Goal: Information Seeking & Learning: Check status

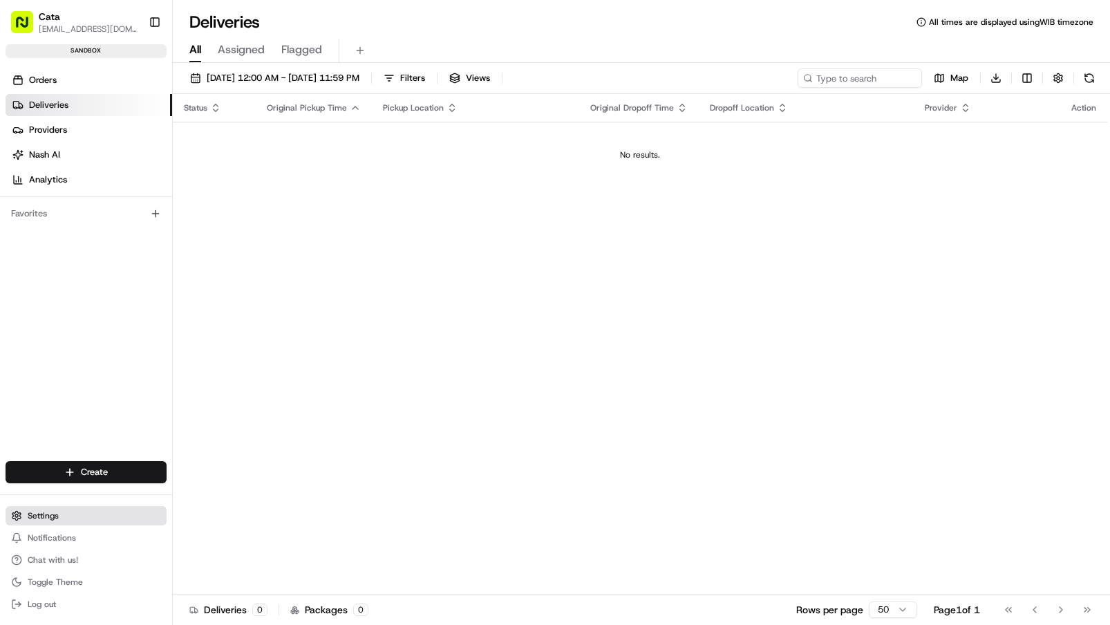
click at [82, 512] on button "Settings" at bounding box center [86, 515] width 161 height 19
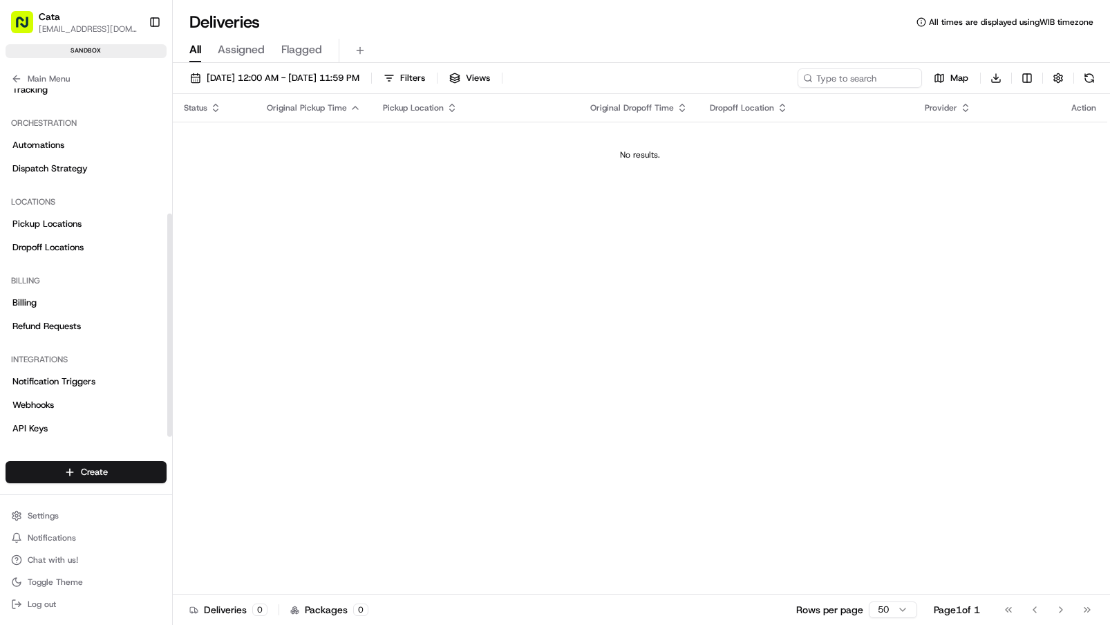
scroll to position [195, 0]
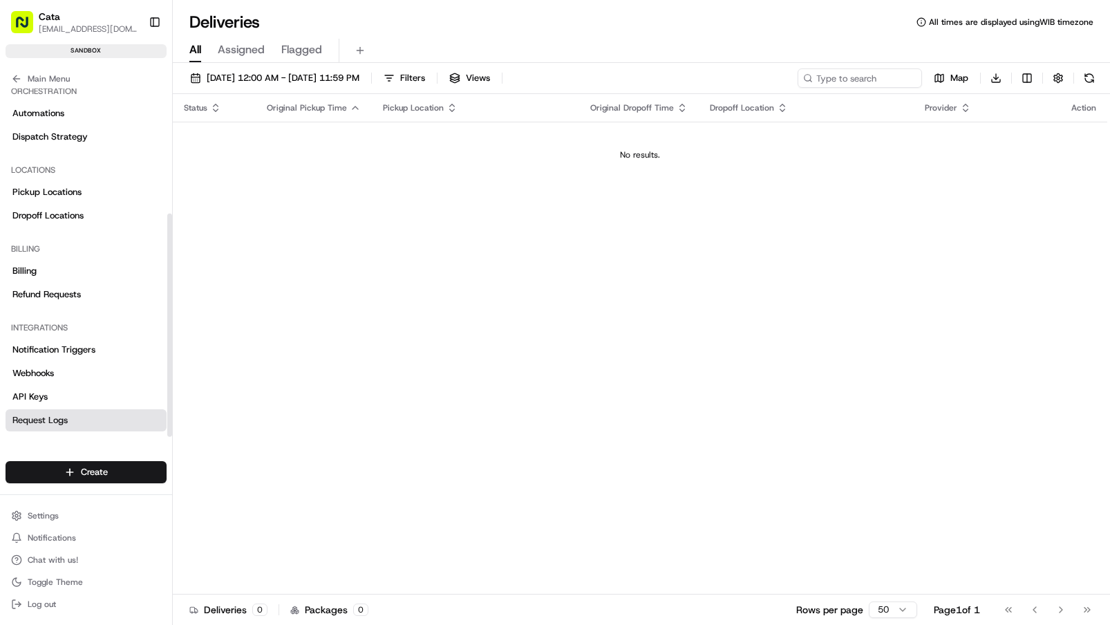
click at [61, 418] on span "Request Logs" at bounding box center [39, 420] width 55 height 12
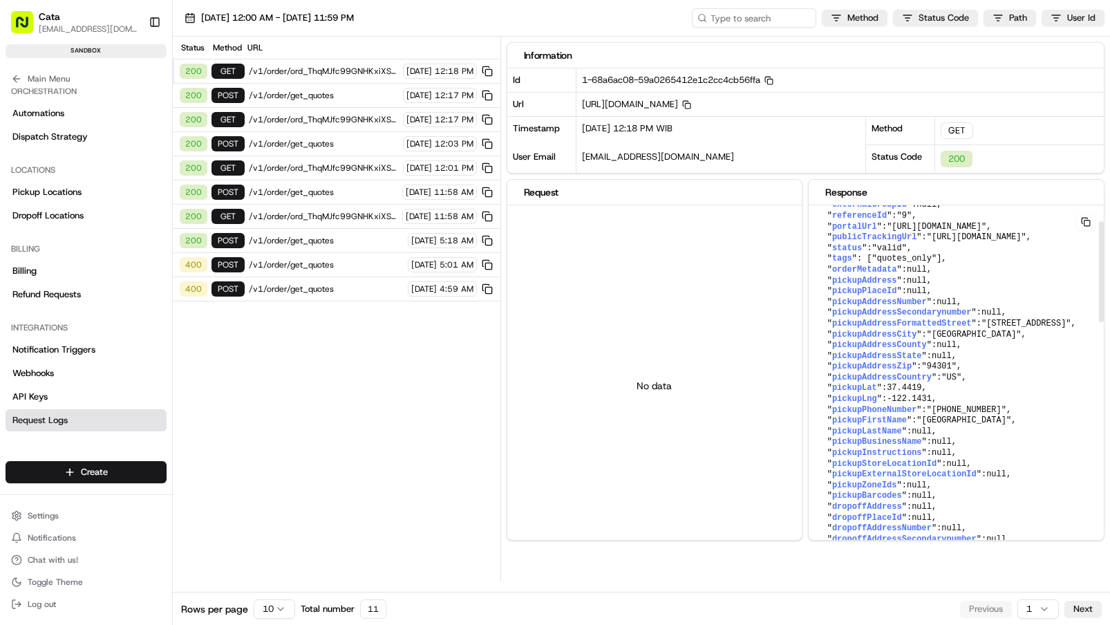
scroll to position [61, 0]
click at [923, 324] on span "pickupAddressFormattedStreet" at bounding box center [902, 320] width 140 height 10
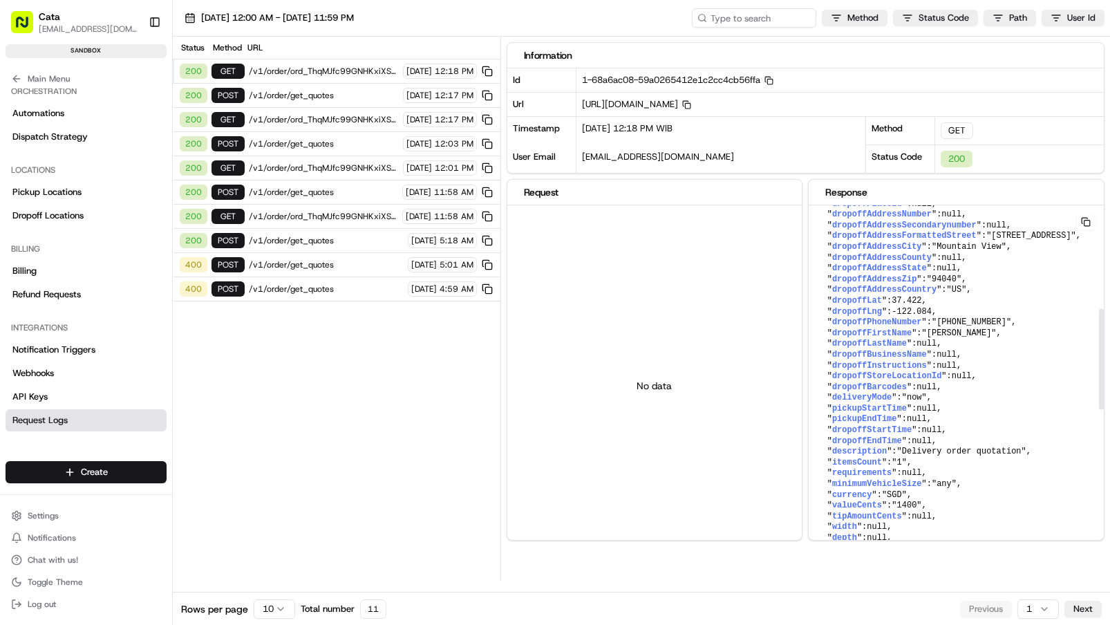
scroll to position [369, 0]
click at [944, 254] on span ""Mountain View"" at bounding box center [969, 249] width 75 height 10
click at [924, 243] on span "dropoffAddressFormattedStreet" at bounding box center [904, 238] width 145 height 10
copy span "dropoffAddressFormattedStreet"
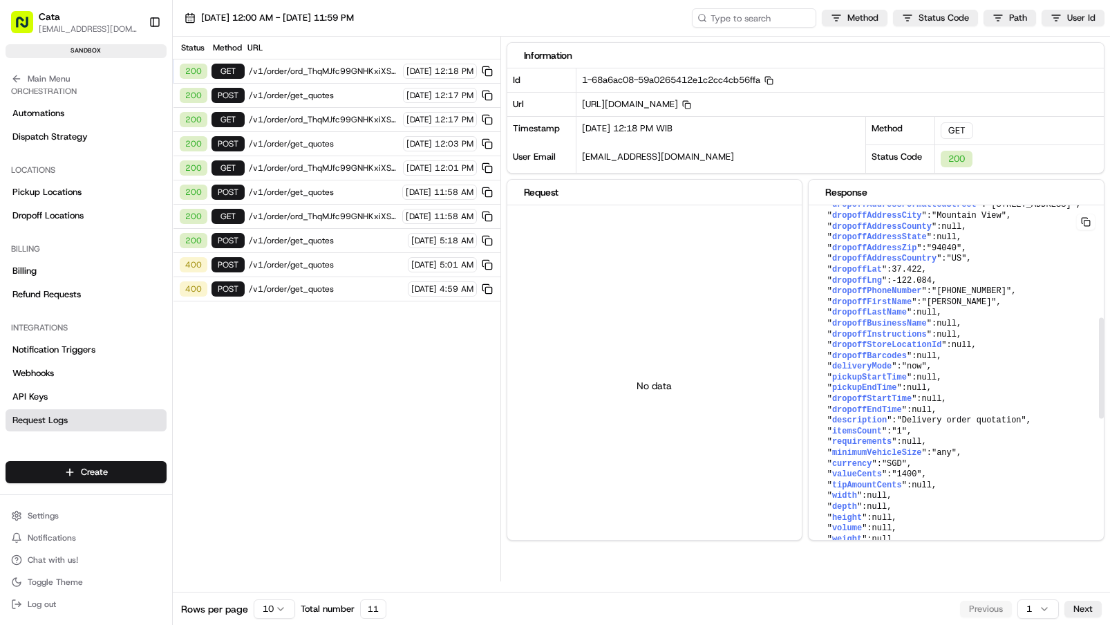
scroll to position [0, 0]
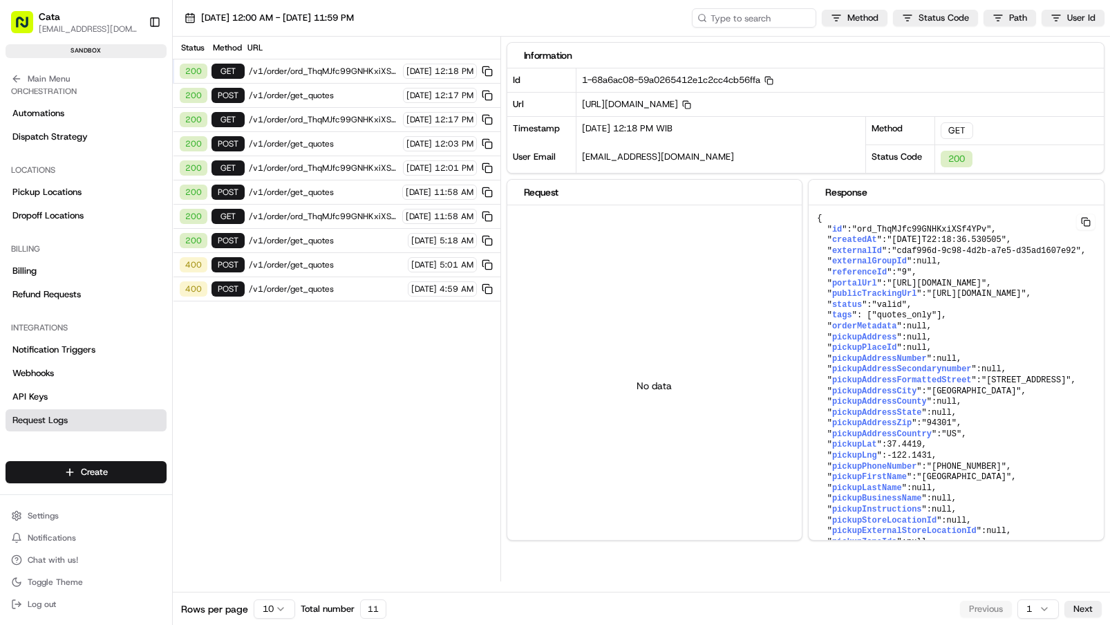
click at [304, 104] on div "200 POST /v1/order/get_quotes 08/21/2025 12:17 PM" at bounding box center [337, 96] width 328 height 24
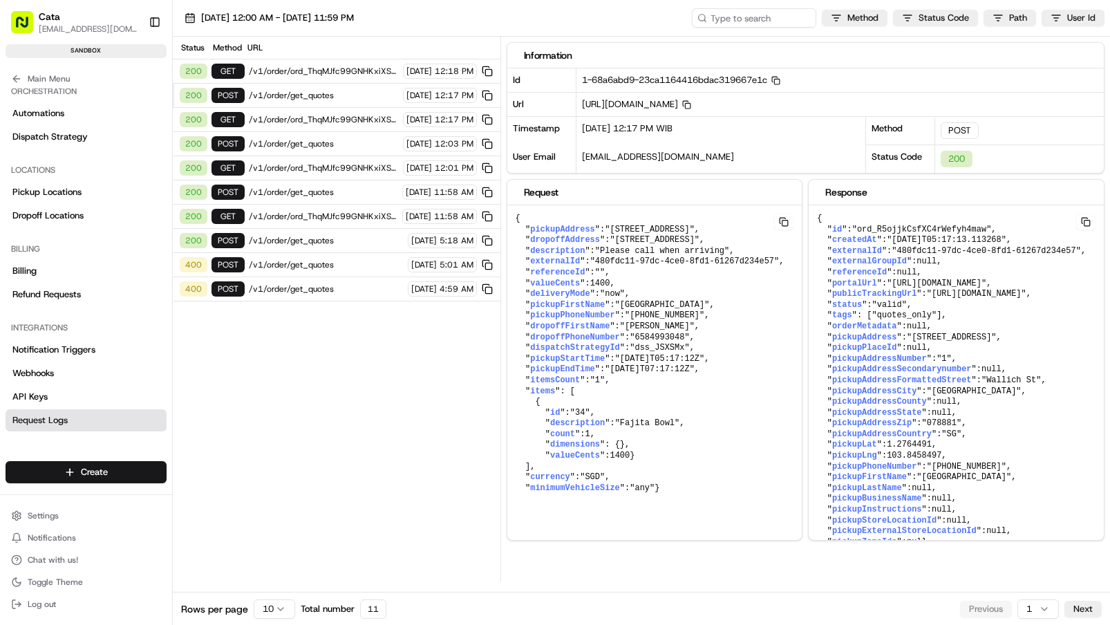
click at [319, 91] on span "/v1/order/get_quotes" at bounding box center [324, 95] width 150 height 11
click at [321, 74] on span "/v1/order/ord_ThqMJfc99GNHKxiXSf4YPv" at bounding box center [324, 71] width 150 height 11
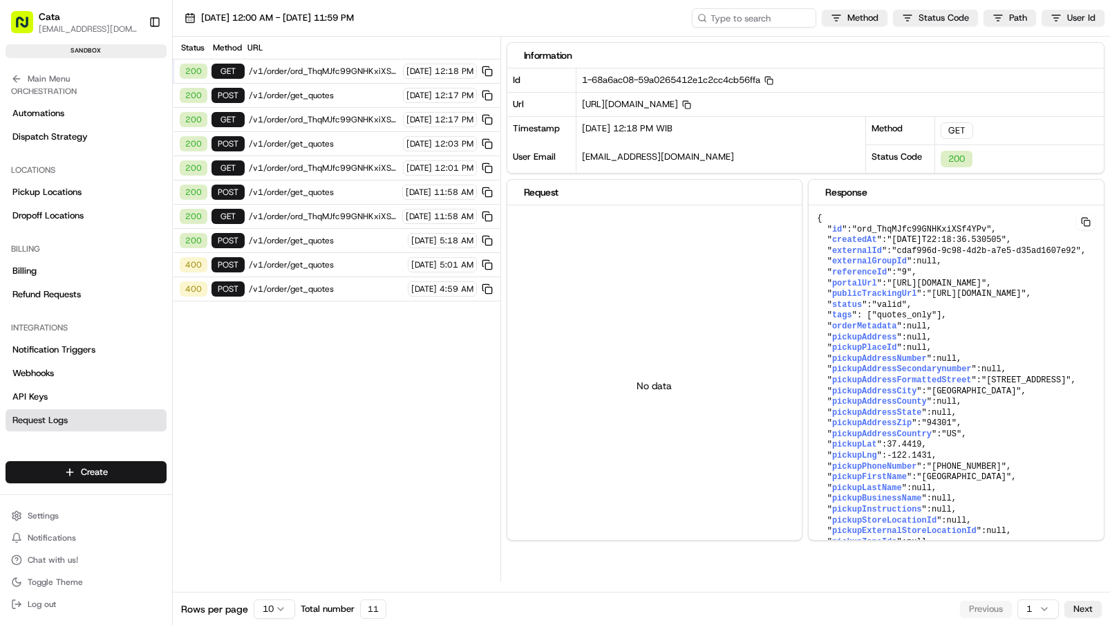
click at [310, 141] on span "/v1/order/get_quotes" at bounding box center [324, 143] width 150 height 11
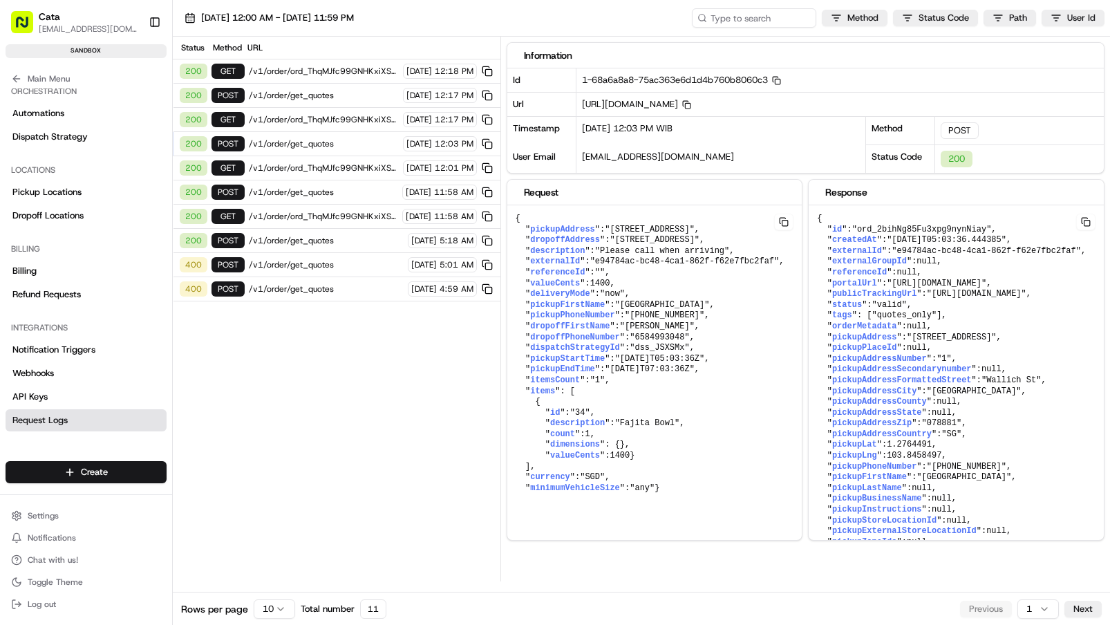
click at [344, 80] on div "200 GET /v1/order/ord_ThqMJfc99GNHKxiXSf4YPv 08/21/2025 12:18 PM" at bounding box center [337, 71] width 328 height 24
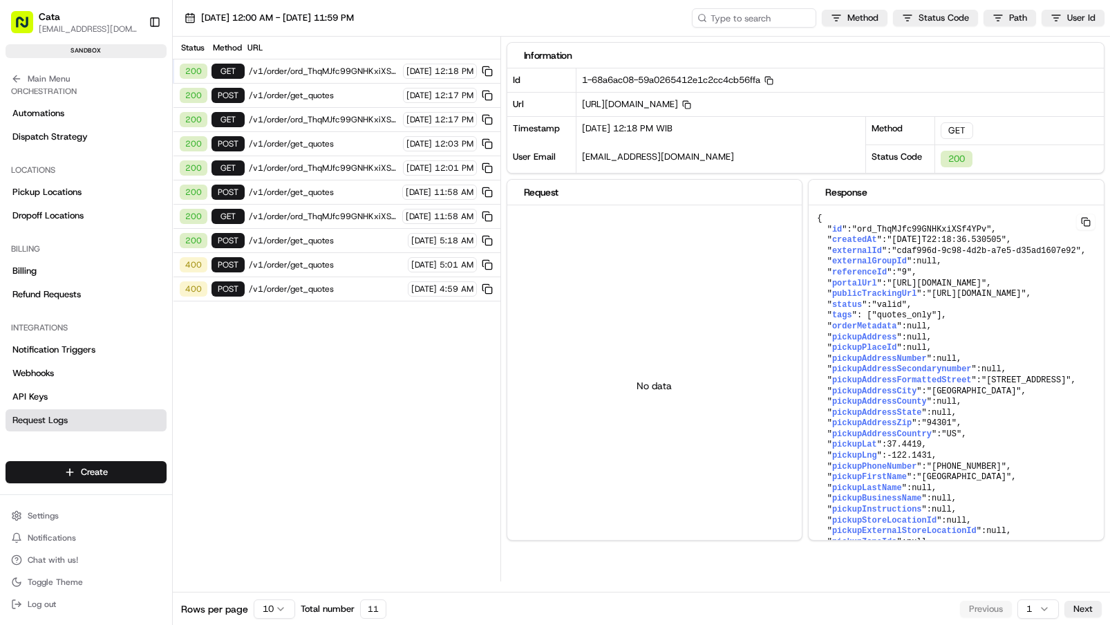
click at [306, 192] on span "/v1/order/get_quotes" at bounding box center [323, 192] width 149 height 11
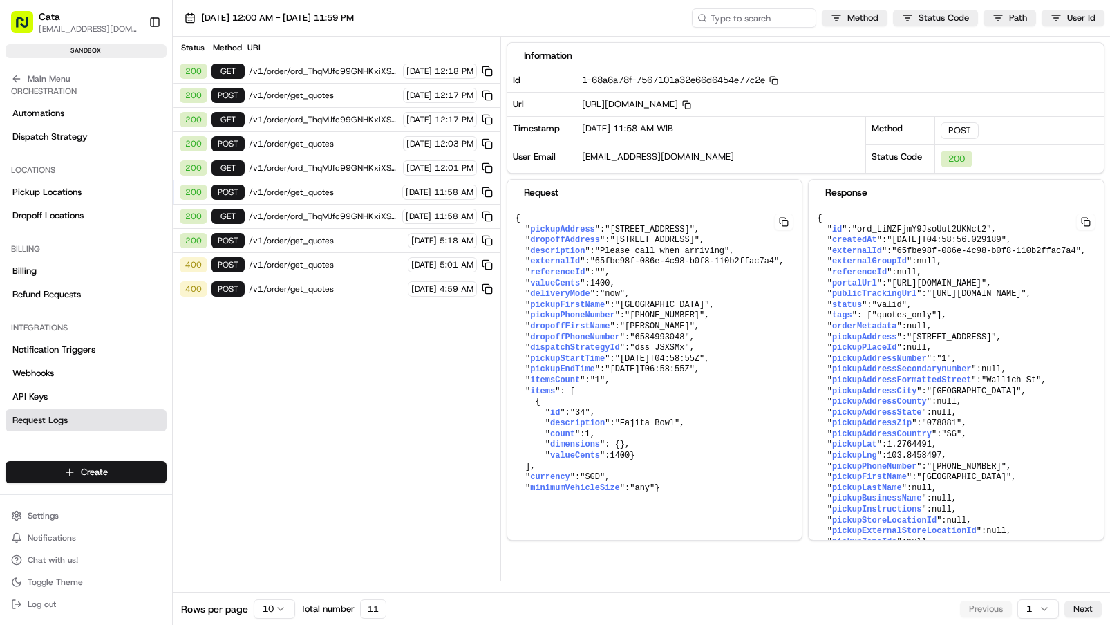
click at [340, 66] on span "/v1/order/ord_ThqMJfc99GNHKxiXSf4YPv" at bounding box center [324, 71] width 150 height 11
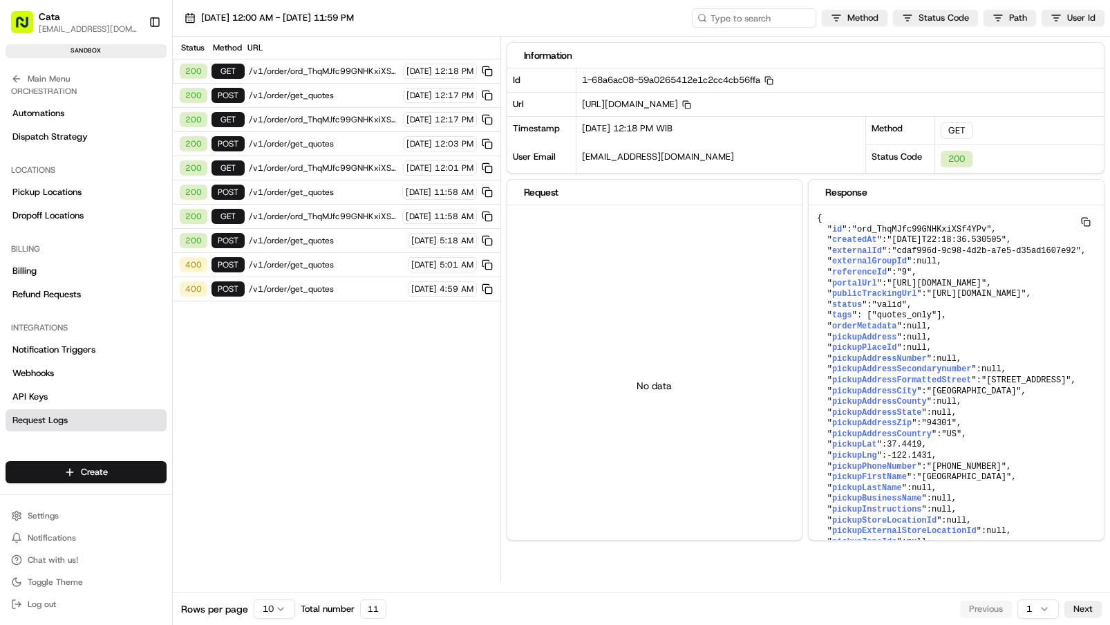
click at [316, 190] on span "/v1/order/get_quotes" at bounding box center [323, 192] width 149 height 11
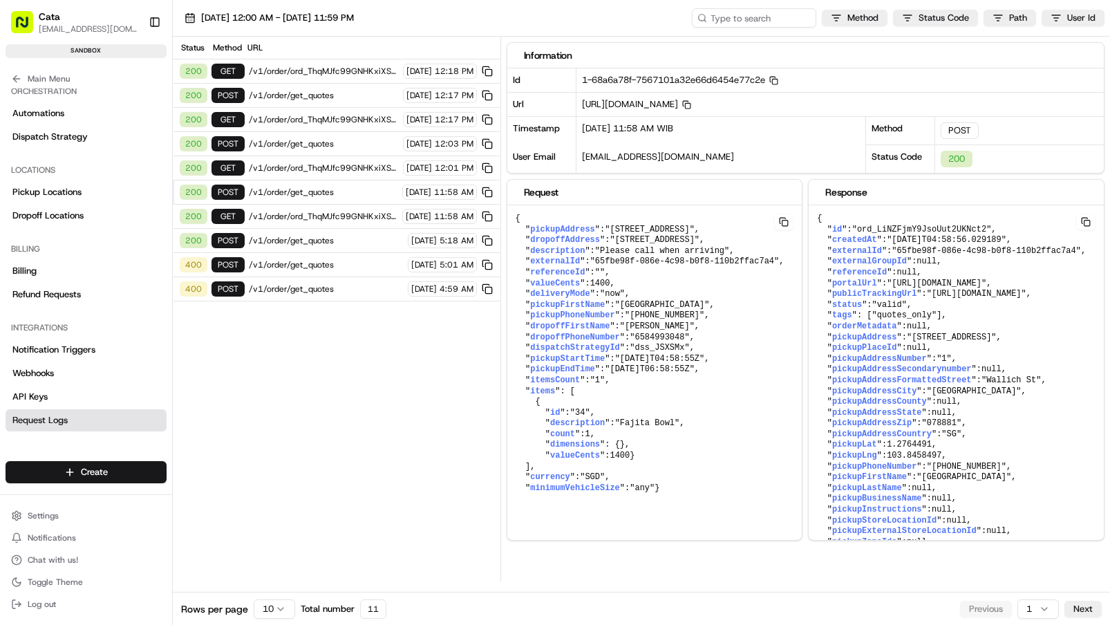
click at [306, 239] on span "/v1/order/get_quotes" at bounding box center [326, 240] width 155 height 11
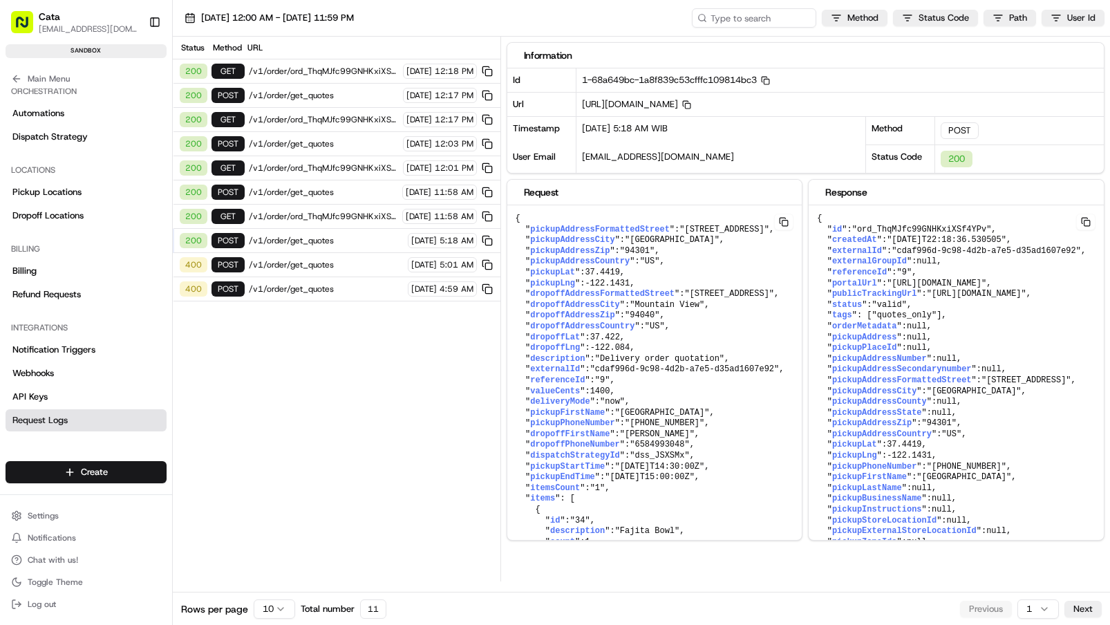
click at [340, 72] on span "/v1/order/ord_ThqMJfc99GNHKxiXSf4YPv" at bounding box center [324, 71] width 150 height 11
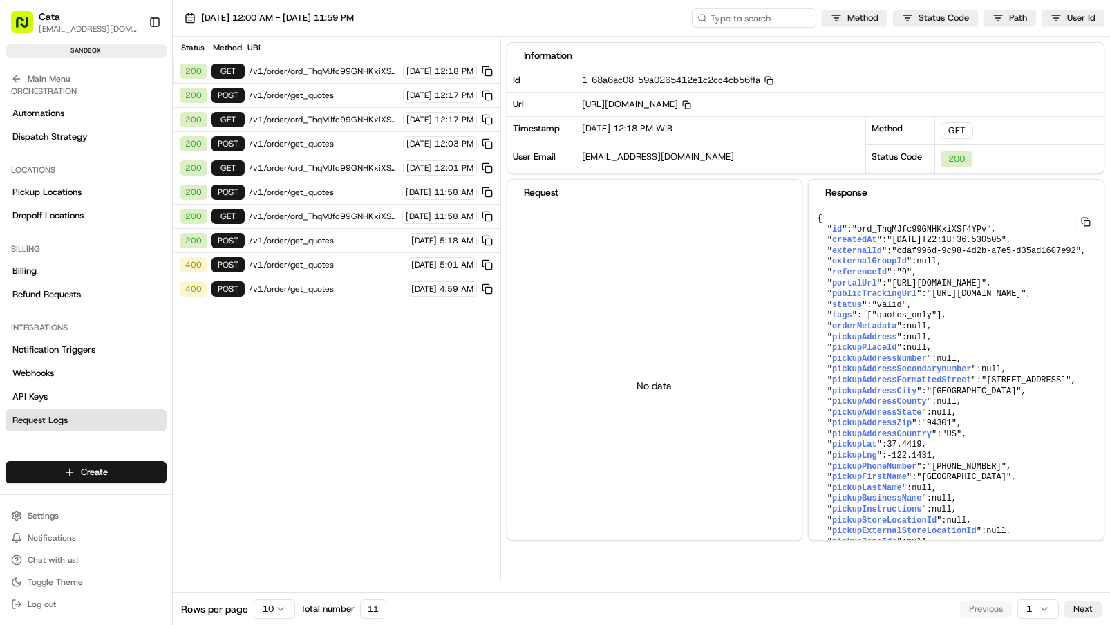
click at [311, 217] on span "/v1/order/ord_ThqMJfc99GNHKxiXSf4YPv" at bounding box center [323, 216] width 149 height 11
click at [346, 217] on span "/v1/order/ord_ThqMJfc99GNHKxiXSf4YPv" at bounding box center [323, 216] width 149 height 11
click at [289, 216] on span "/v1/order/ord_ThqMJfc99GNHKxiXSf4YPv" at bounding box center [323, 216] width 149 height 11
click at [309, 196] on span "/v1/order/get_quotes" at bounding box center [323, 192] width 149 height 11
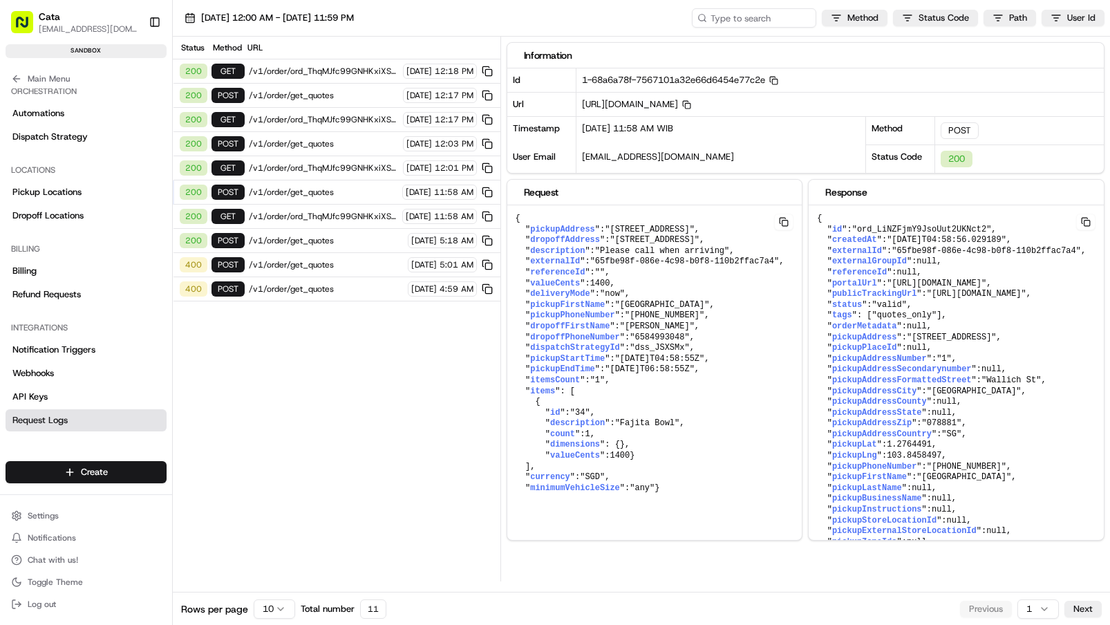
click at [308, 217] on span "/v1/order/ord_ThqMJfc99GNHKxiXSf4YPv" at bounding box center [323, 216] width 149 height 11
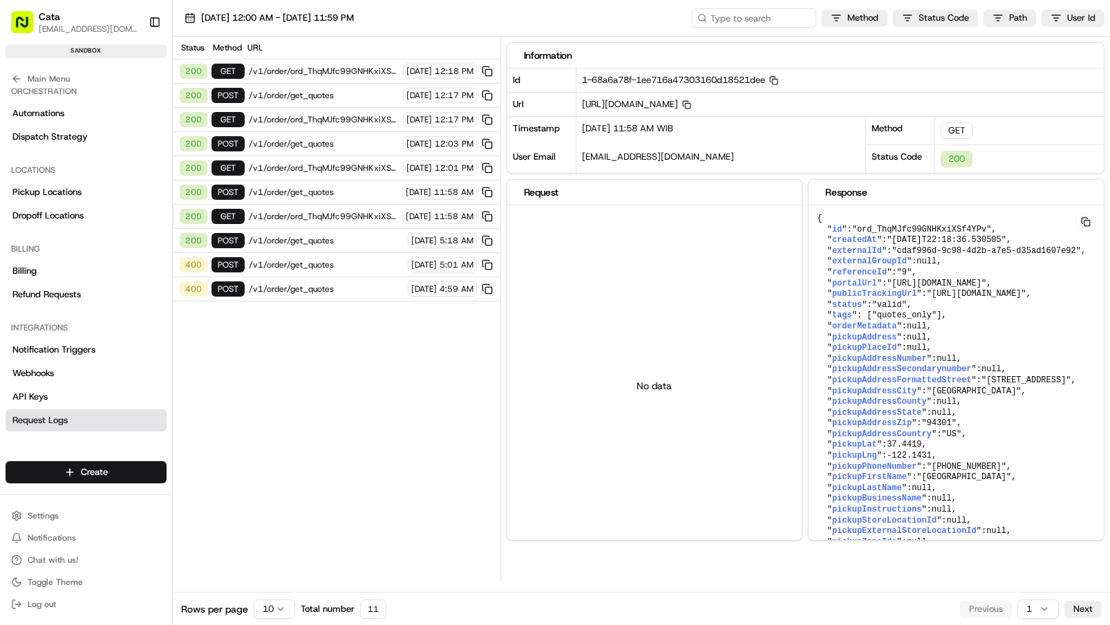
click at [330, 166] on span "/v1/order/ord_ThqMJfc99GNHKxiXSf4YPv" at bounding box center [324, 167] width 150 height 11
click at [310, 189] on span "/v1/order/get_quotes" at bounding box center [323, 192] width 149 height 11
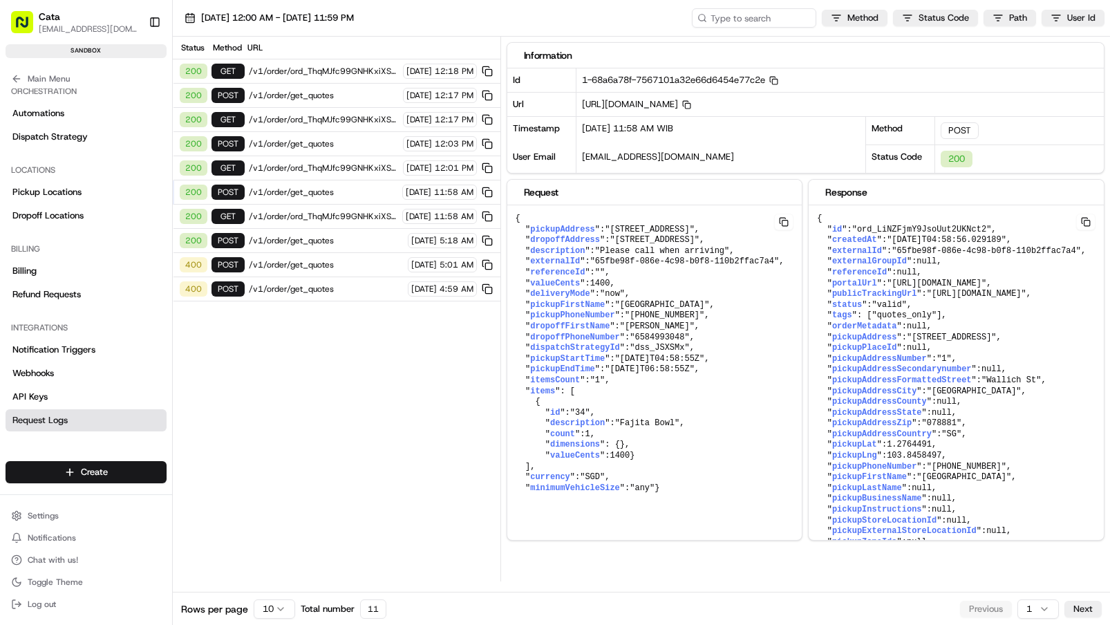
click at [300, 241] on span "/v1/order/get_quotes" at bounding box center [326, 240] width 155 height 11
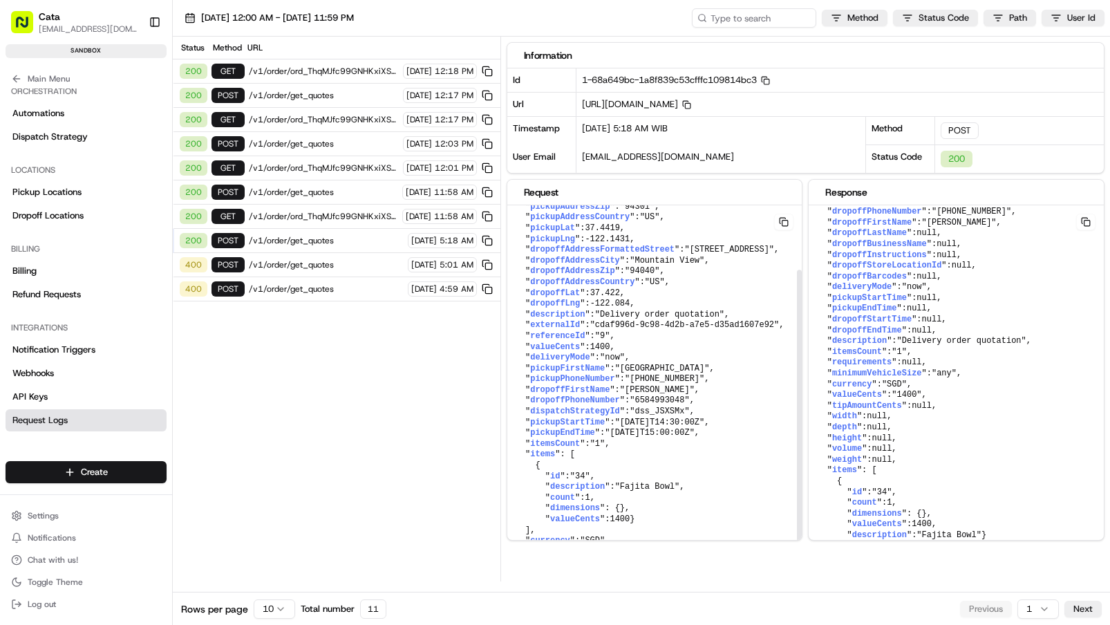
scroll to position [87, 0]
click at [486, 242] on button at bounding box center [487, 240] width 15 height 15
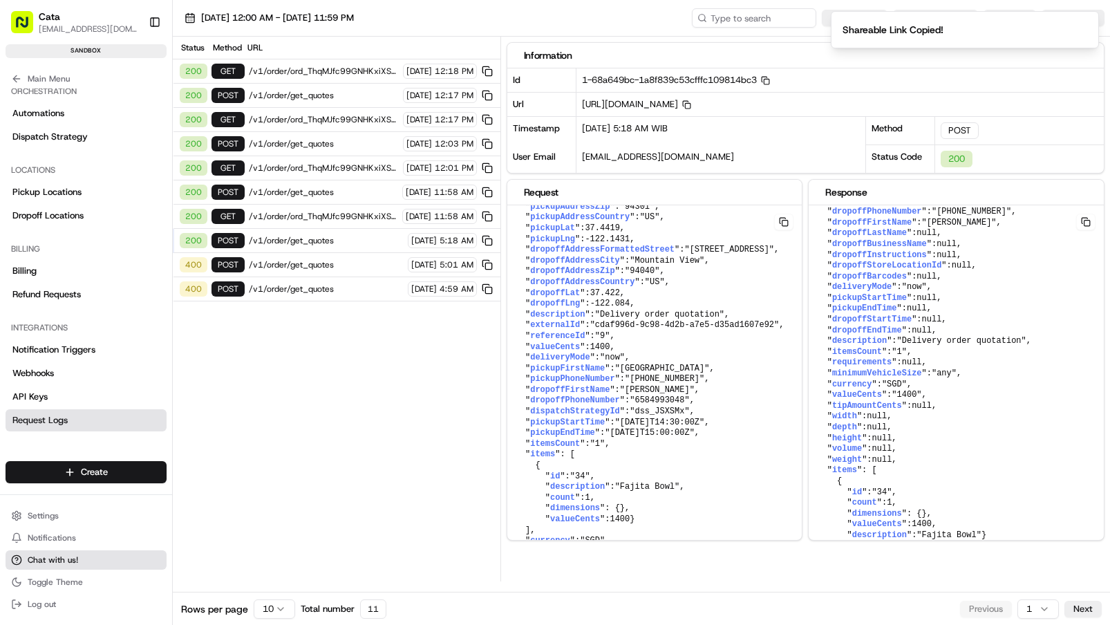
click at [73, 552] on button "Chat with us!" at bounding box center [86, 559] width 161 height 19
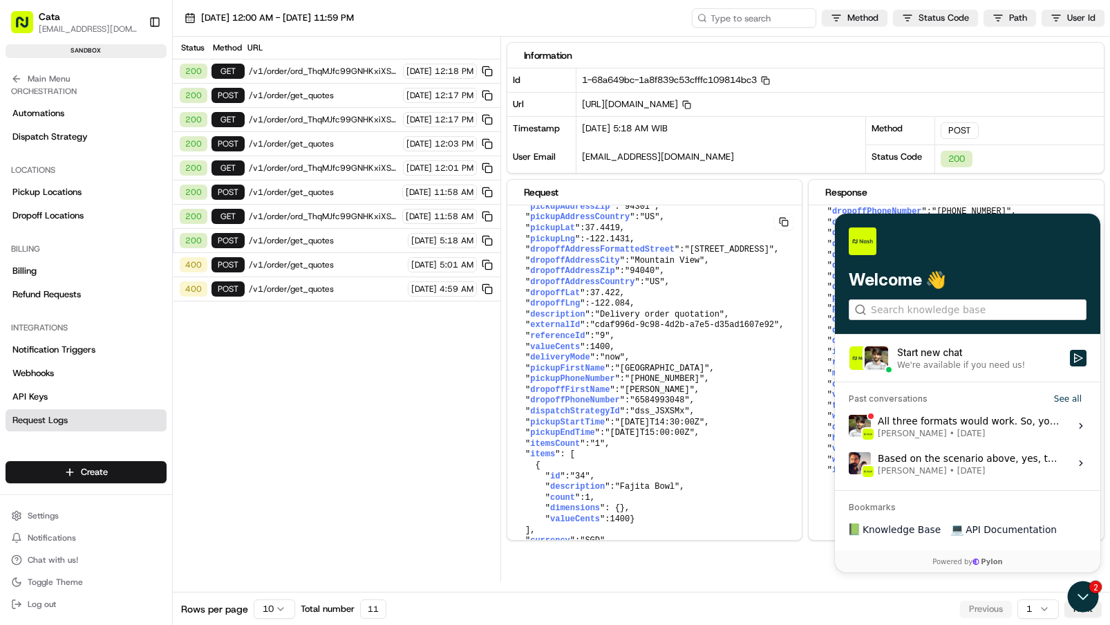
click at [927, 431] on span "[PERSON_NAME]" at bounding box center [912, 433] width 69 height 11
click at [849, 427] on button "View issue" at bounding box center [848, 426] width 1 height 1
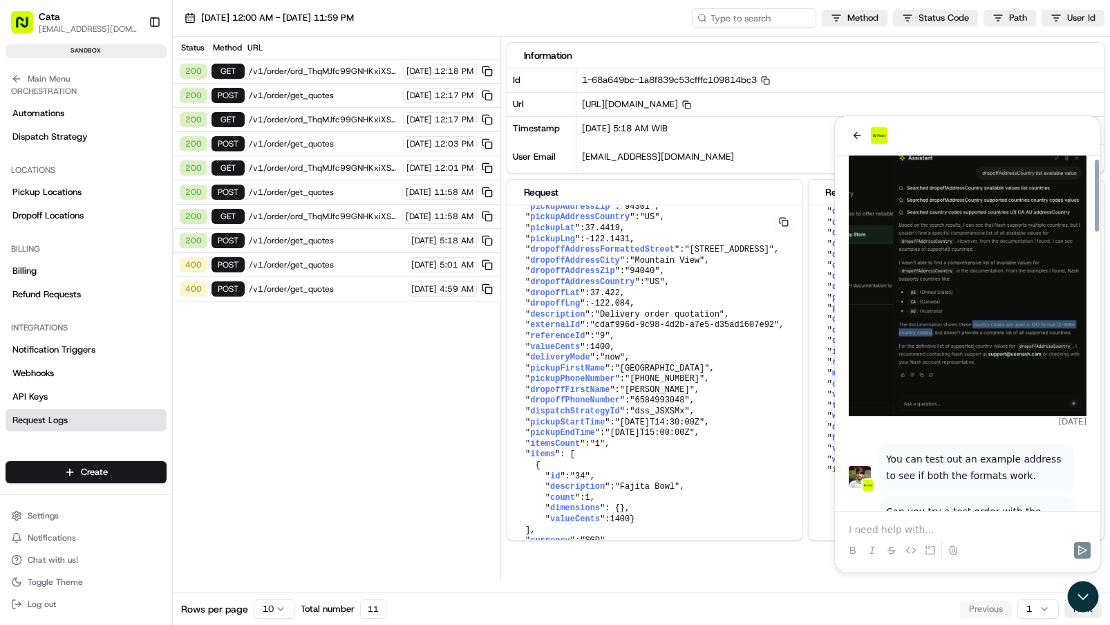
scroll to position [1729, 0]
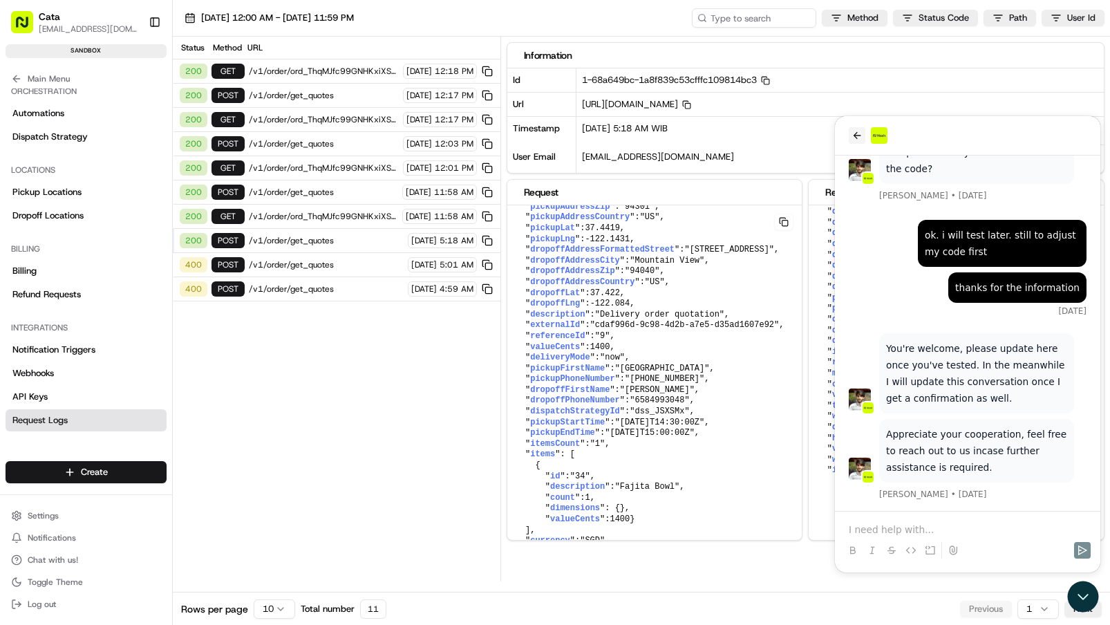
click at [857, 143] on button "back" at bounding box center [857, 135] width 17 height 17
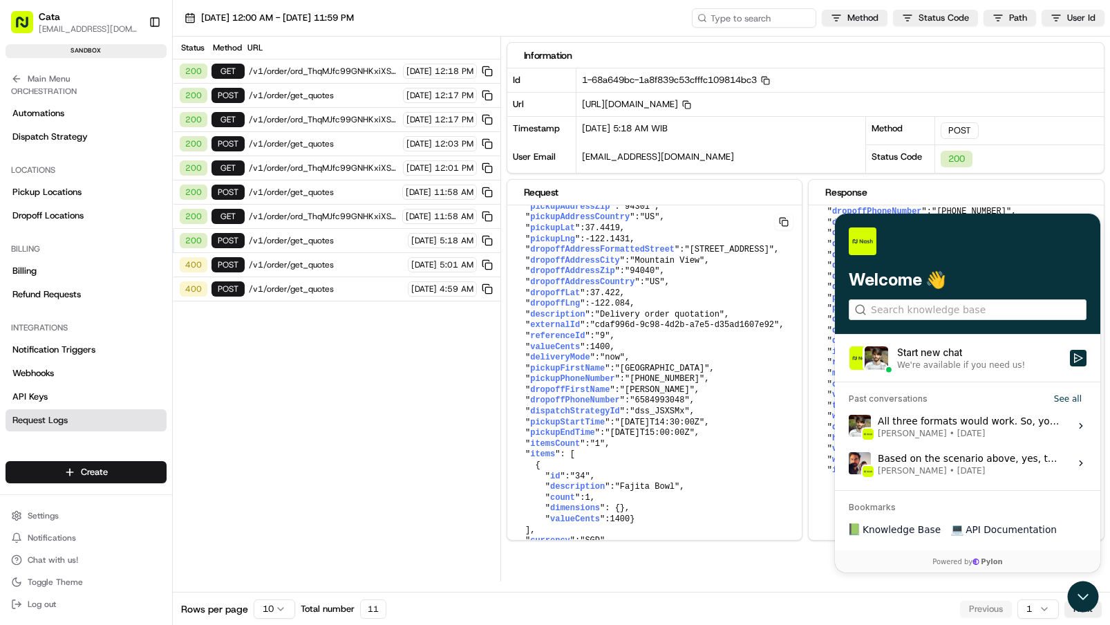
click at [953, 353] on div "Start new chat" at bounding box center [979, 353] width 165 height 14
click at [1070, 353] on button "Start new chat We're available if you need us!" at bounding box center [1078, 358] width 17 height 17
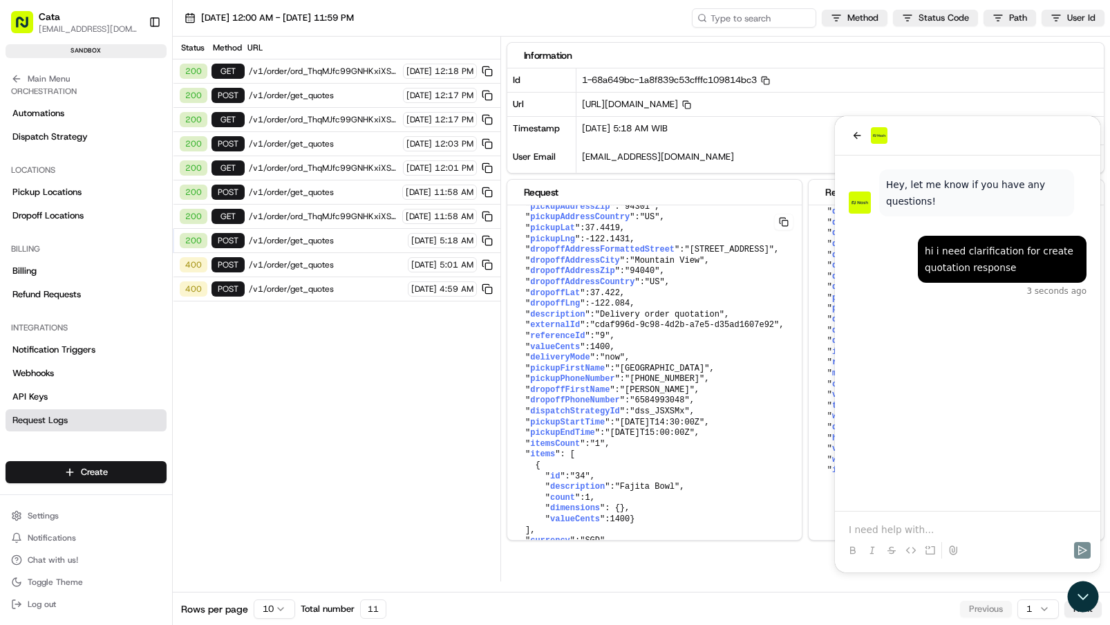
click at [890, 525] on p at bounding box center [968, 530] width 238 height 14
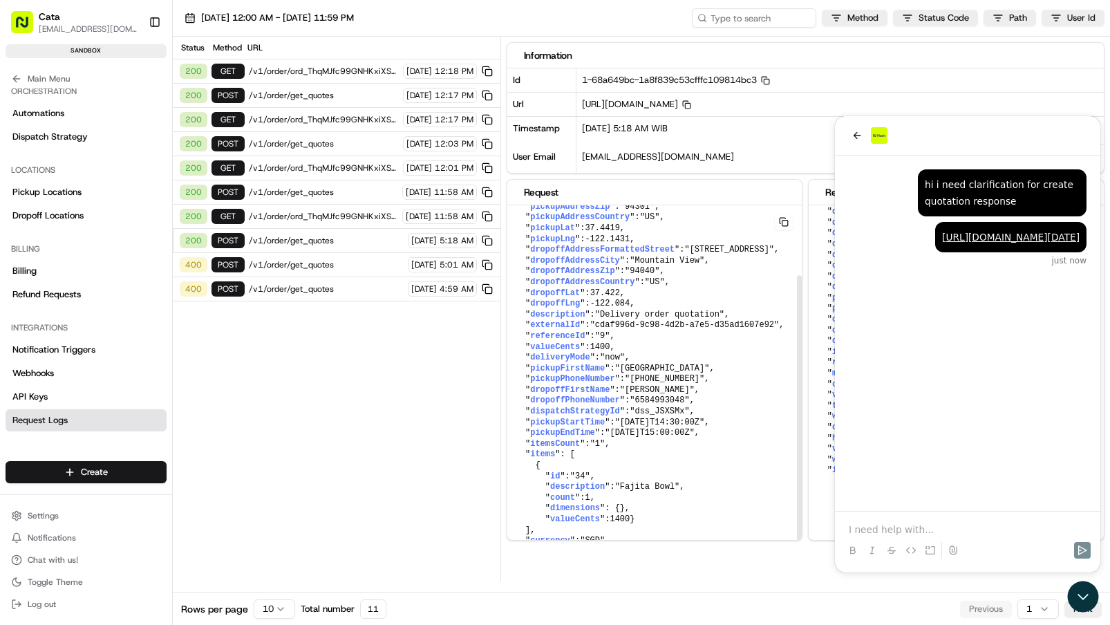
click at [586, 418] on span "pickupStartTime" at bounding box center [567, 423] width 75 height 10
copy span "pickupStartTime"
click at [870, 530] on p at bounding box center [968, 530] width 238 height 14
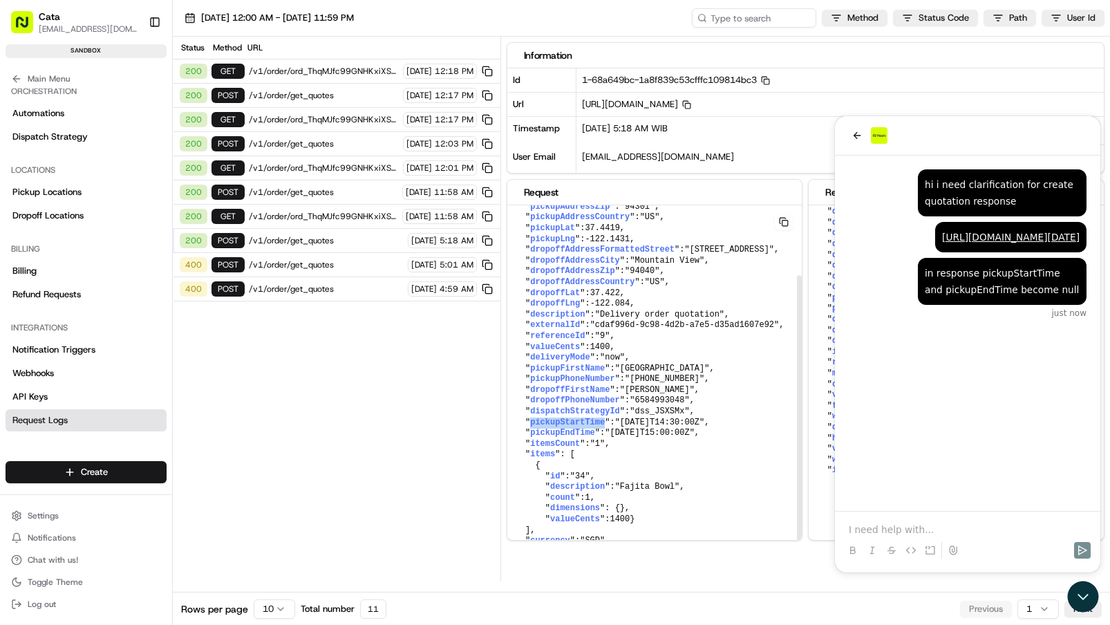
click at [707, 371] on pre "{ " pickupAddressFormattedStreet ": "1139 University Ave, Palo Alto, CA 94301" …" at bounding box center [654, 363] width 295 height 404
click at [883, 525] on p at bounding box center [968, 530] width 238 height 14
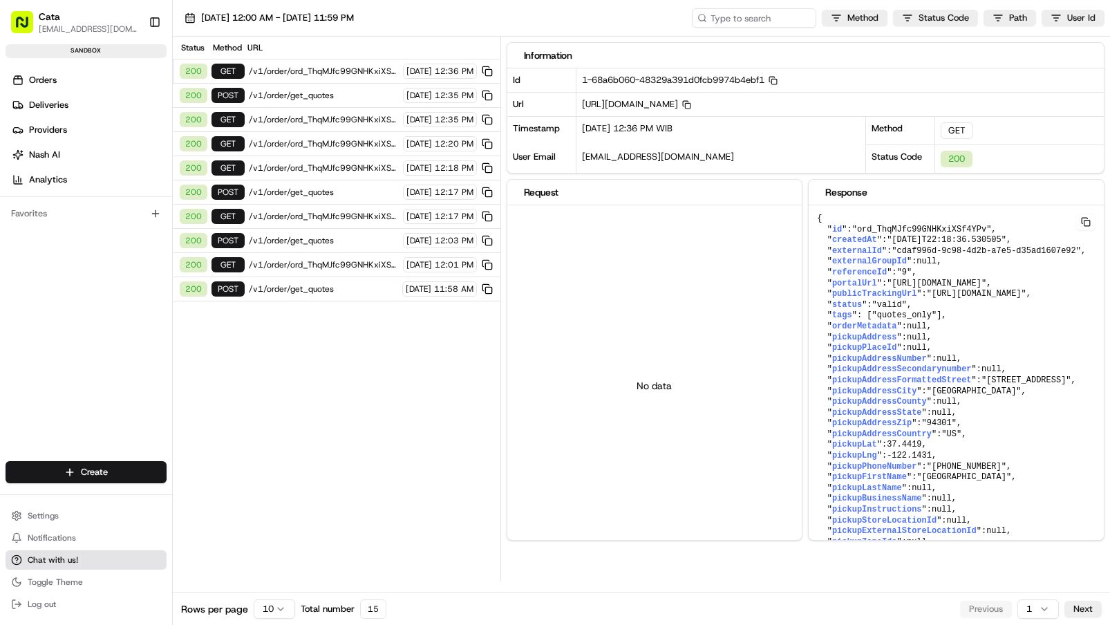
click at [75, 568] on button "Chat with us!" at bounding box center [86, 559] width 161 height 19
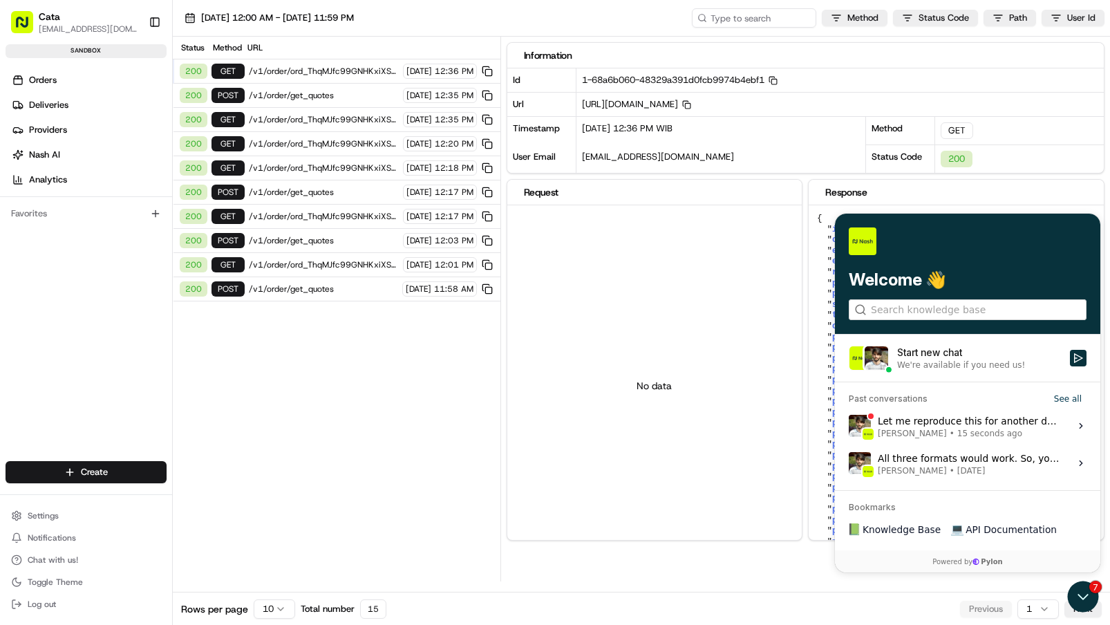
click at [930, 431] on span "[PERSON_NAME]" at bounding box center [912, 433] width 69 height 11
click at [849, 427] on button "View issue" at bounding box center [848, 426] width 1 height 1
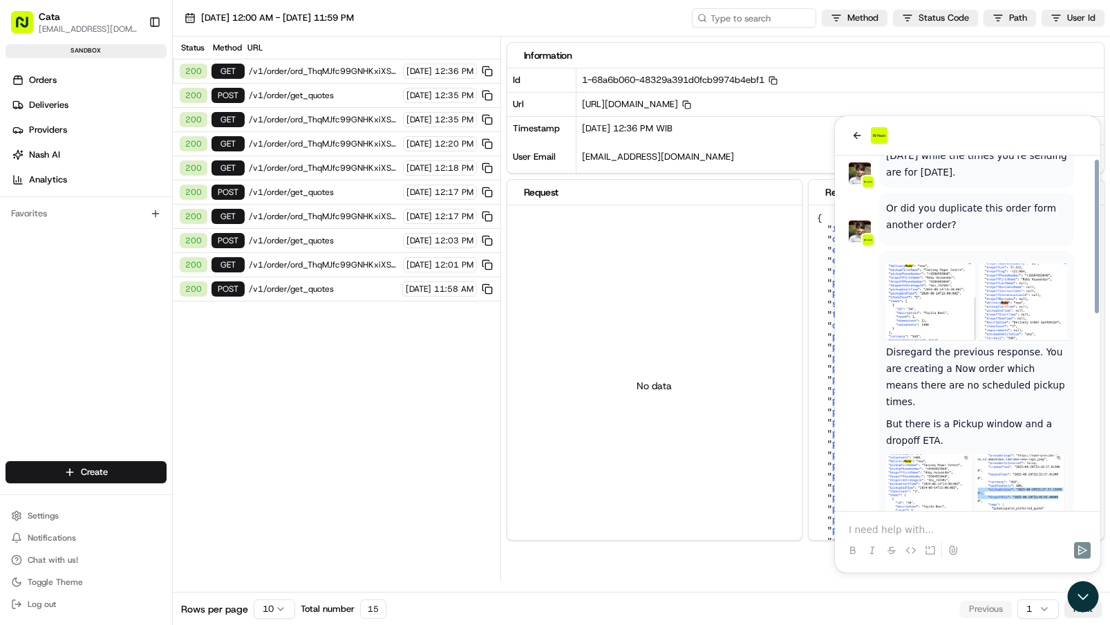
scroll to position [610, 0]
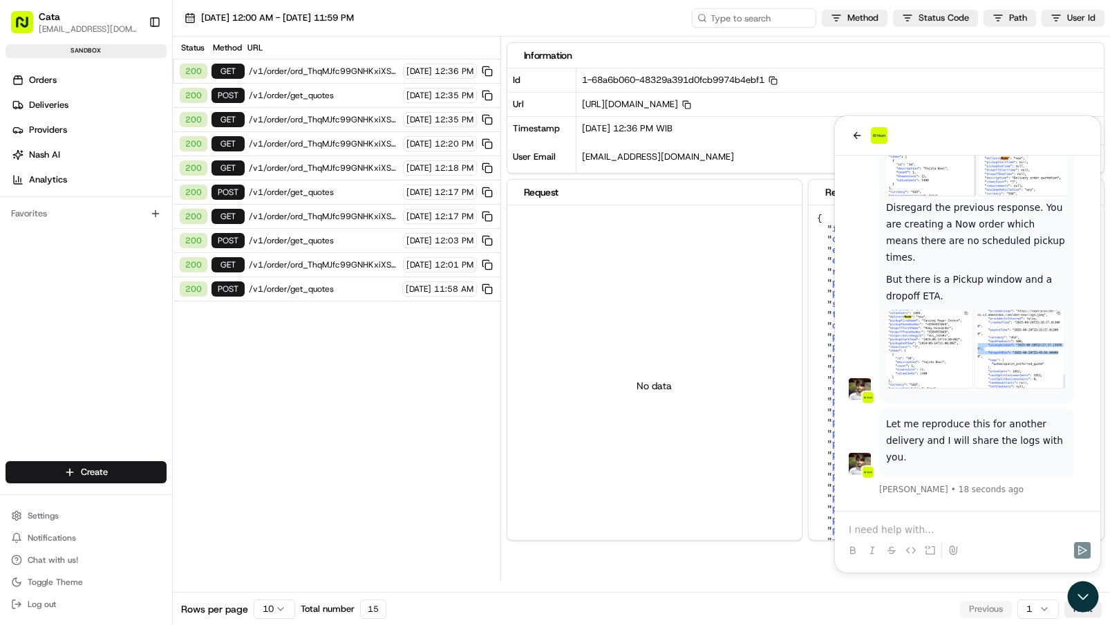
click at [964, 352] on img at bounding box center [976, 350] width 181 height 81
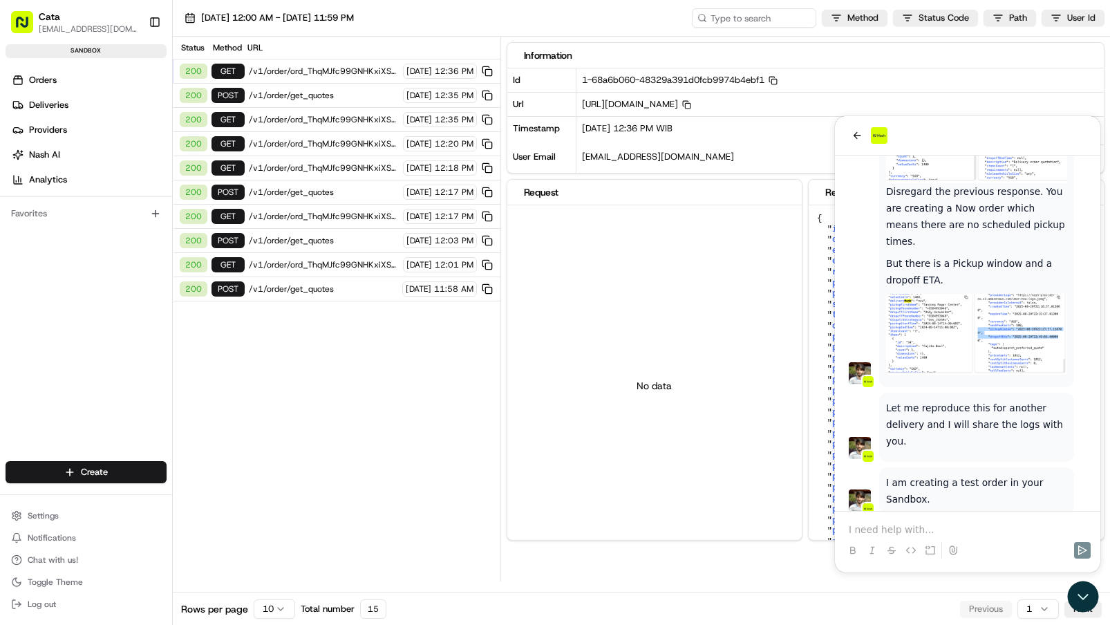
scroll to position [662, 0]
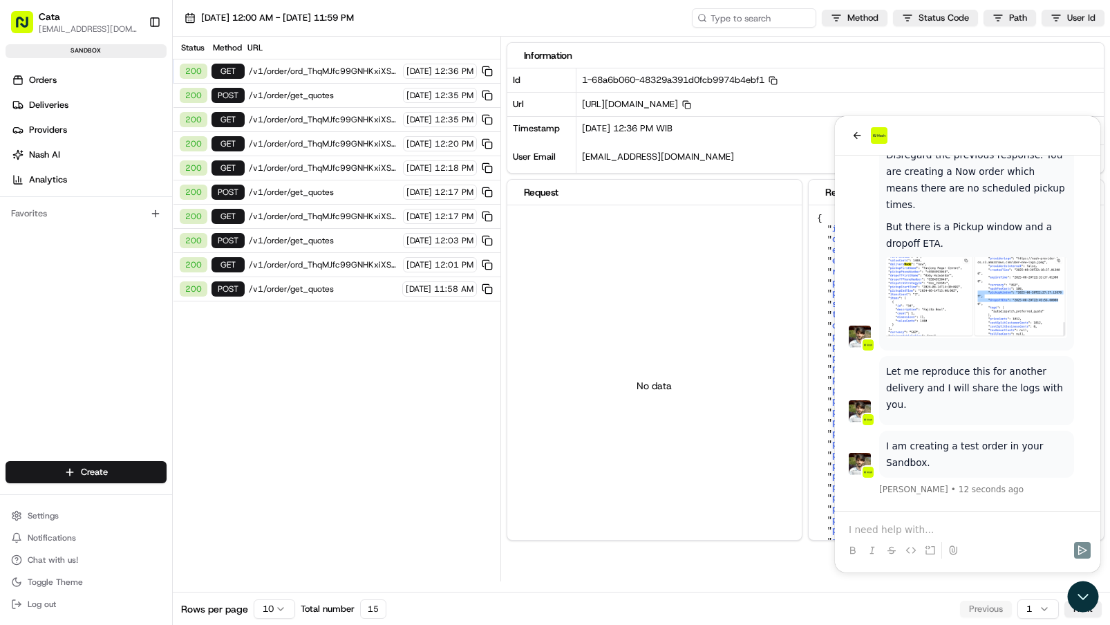
click at [315, 93] on span "/v1/order/get_quotes" at bounding box center [324, 95] width 150 height 11
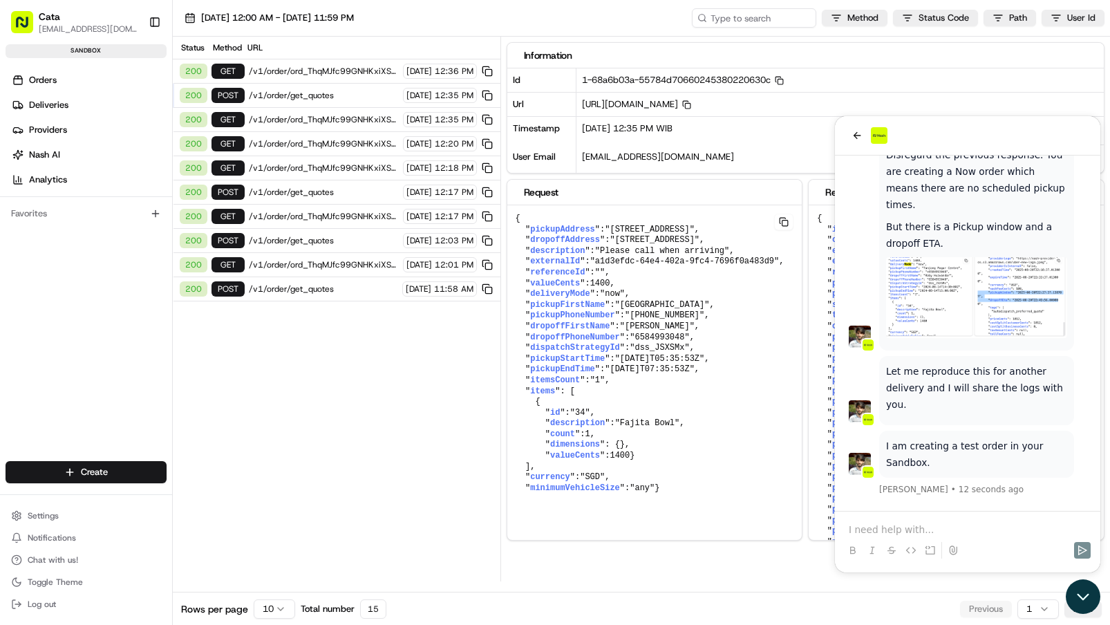
click at [1089, 604] on icon "Open customer support" at bounding box center [1083, 596] width 35 height 35
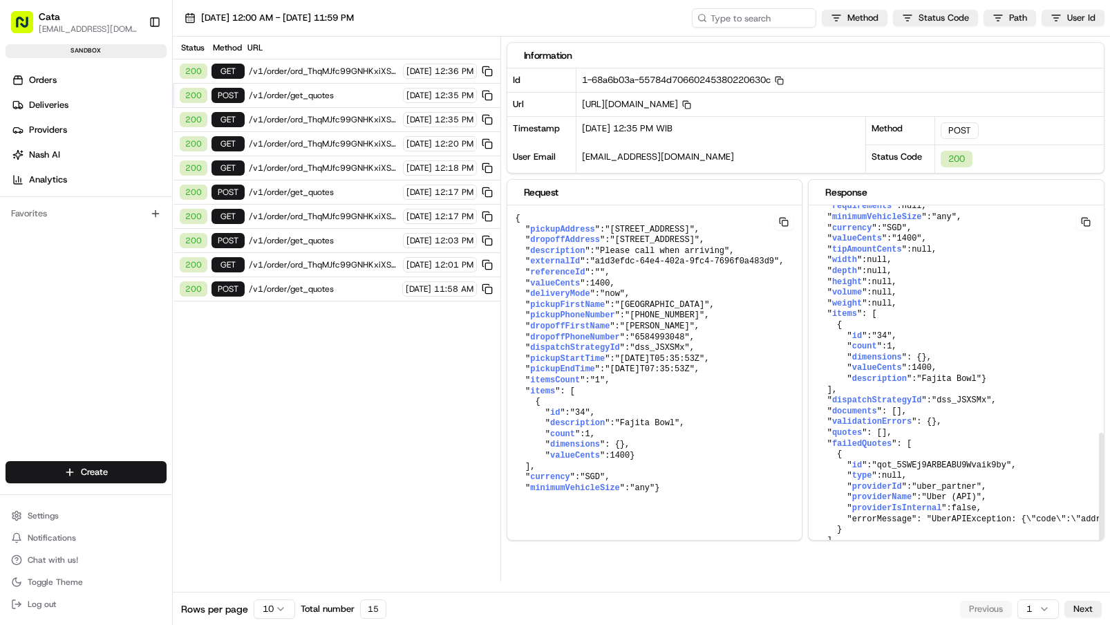
scroll to position [654, 0]
click at [492, 70] on button at bounding box center [487, 71] width 15 height 15
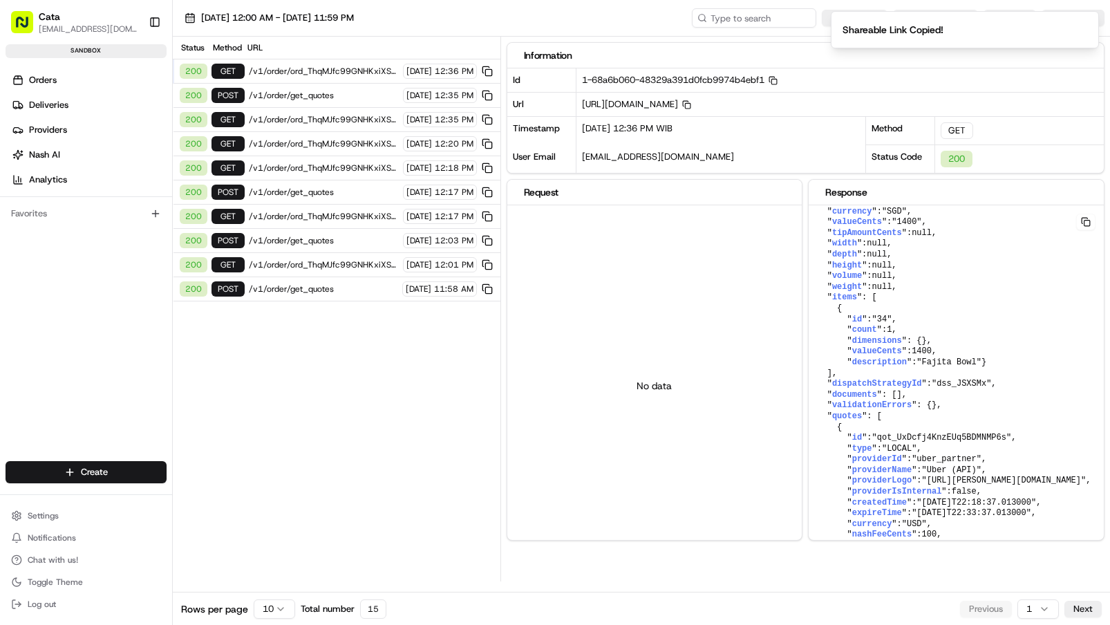
click at [326, 72] on span "/v1/order/ord_ThqMJfc99GNHKxiXSf4YPv" at bounding box center [324, 71] width 150 height 11
click at [326, 97] on span "/v1/order/get_quotes" at bounding box center [324, 95] width 150 height 11
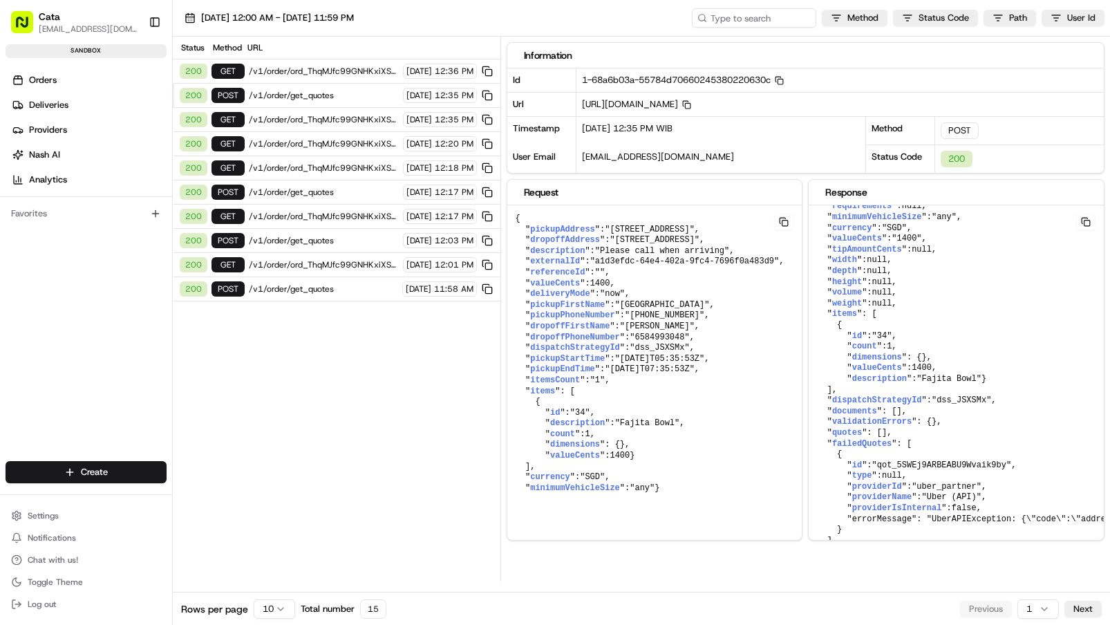
click at [492, 103] on div "200 POST /v1/order/get_quotes 08/21/2025 12:35 PM" at bounding box center [337, 96] width 328 height 24
click at [489, 95] on button at bounding box center [487, 95] width 15 height 15
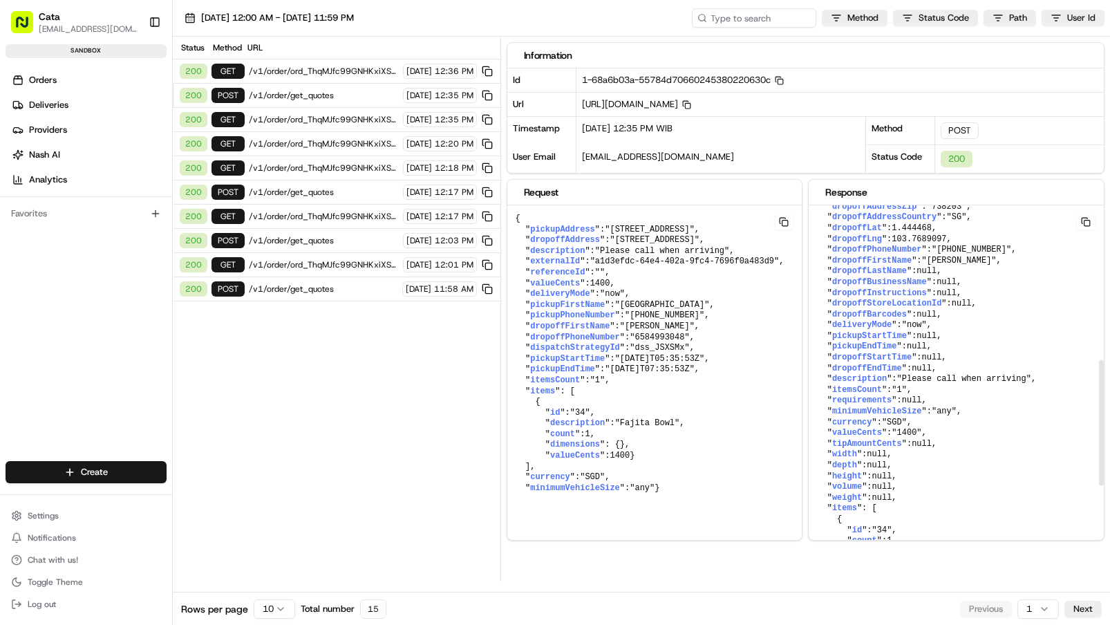
scroll to position [444, 0]
click at [71, 557] on span "Chat with us!" at bounding box center [53, 559] width 50 height 11
click at [61, 559] on span "Chat with us!" at bounding box center [53, 559] width 50 height 11
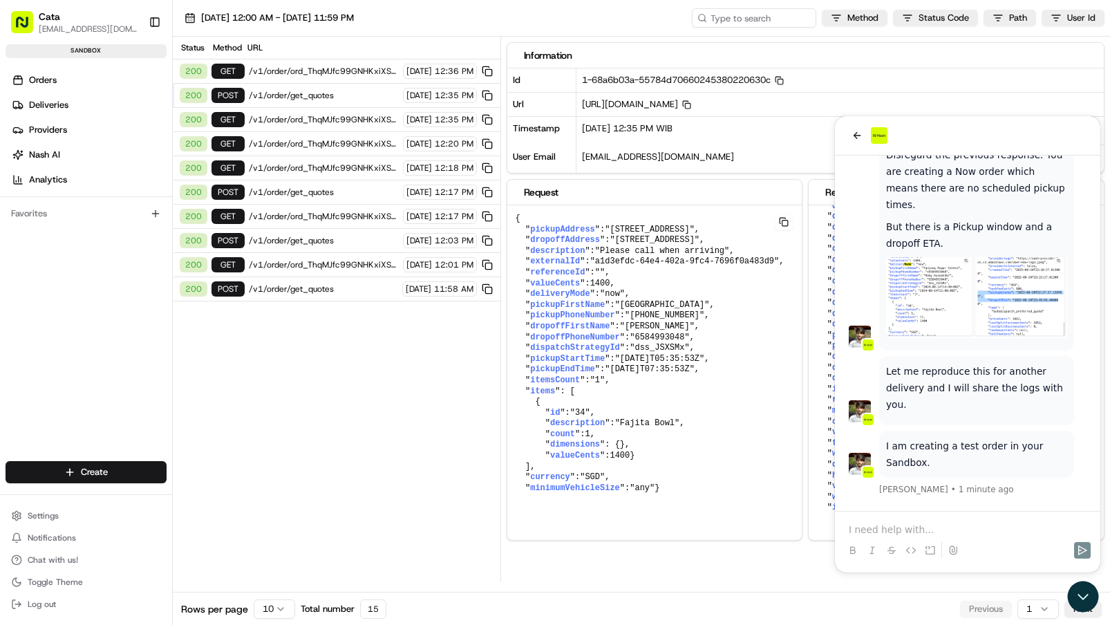
click at [876, 531] on p at bounding box center [968, 530] width 238 height 14
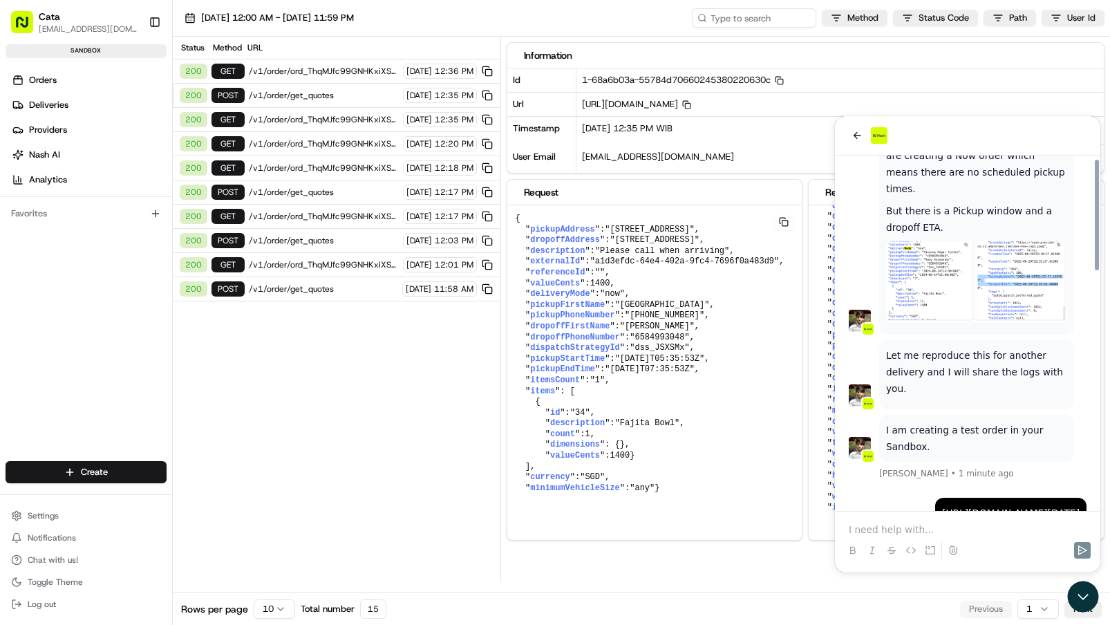
scroll to position [756, 0]
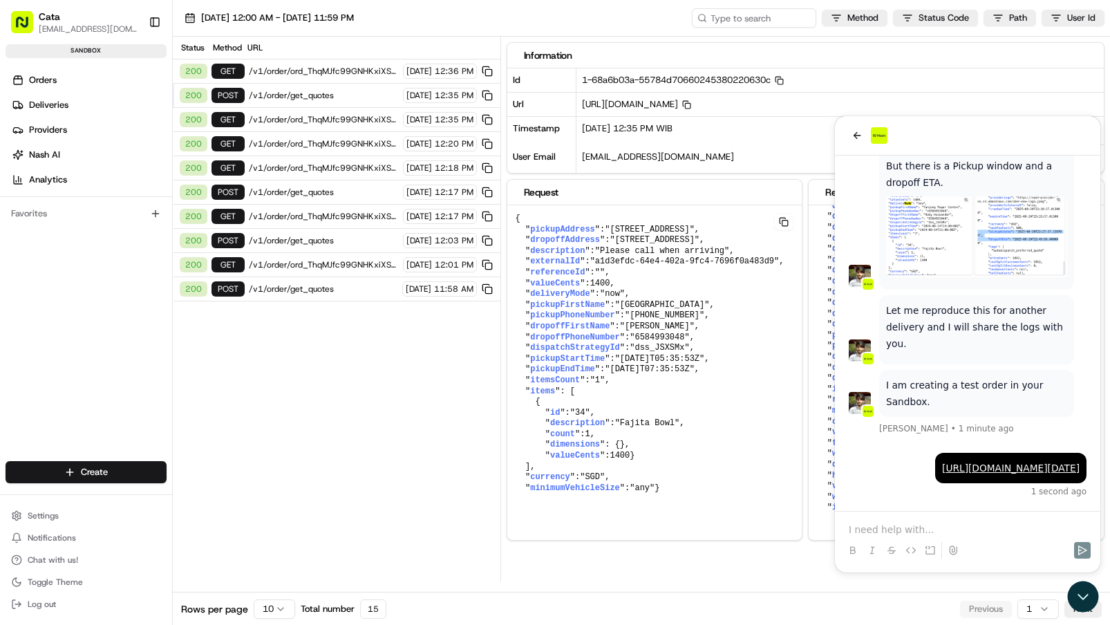
click at [910, 530] on p at bounding box center [968, 530] width 238 height 14
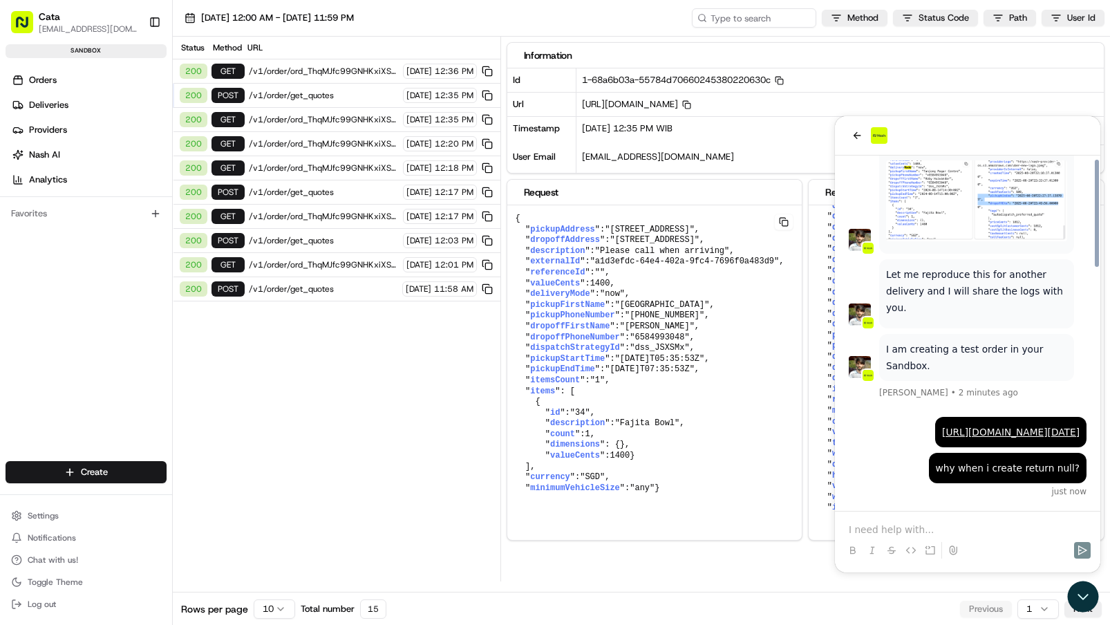
scroll to position [792, 0]
click at [485, 195] on button at bounding box center [487, 192] width 15 height 15
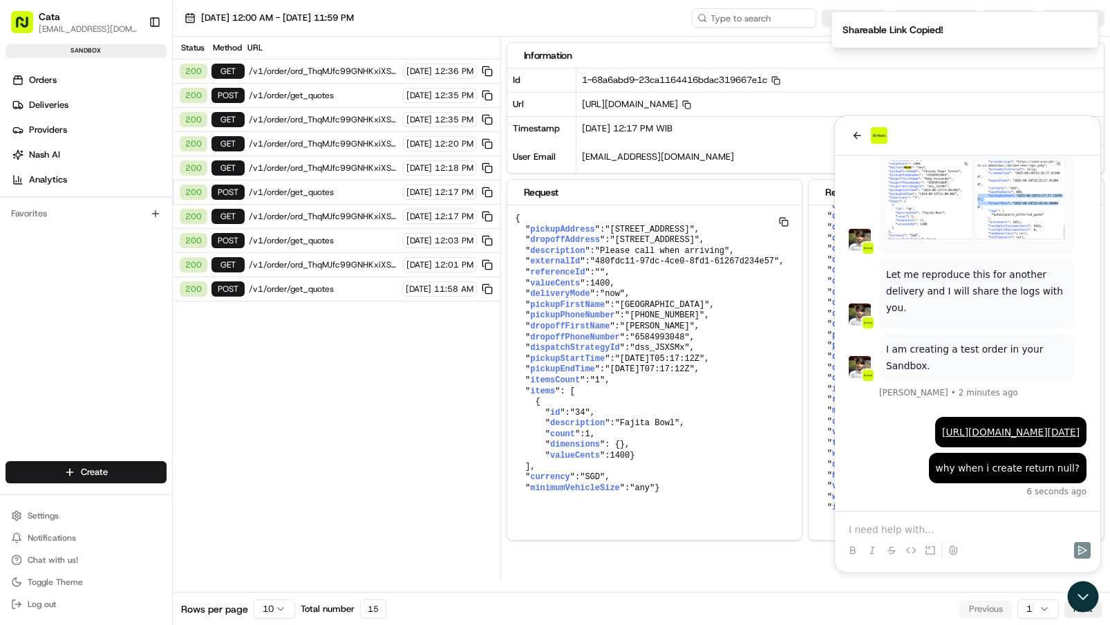
click at [899, 521] on div at bounding box center [968, 538] width 254 height 53
click at [895, 531] on p at bounding box center [968, 530] width 238 height 14
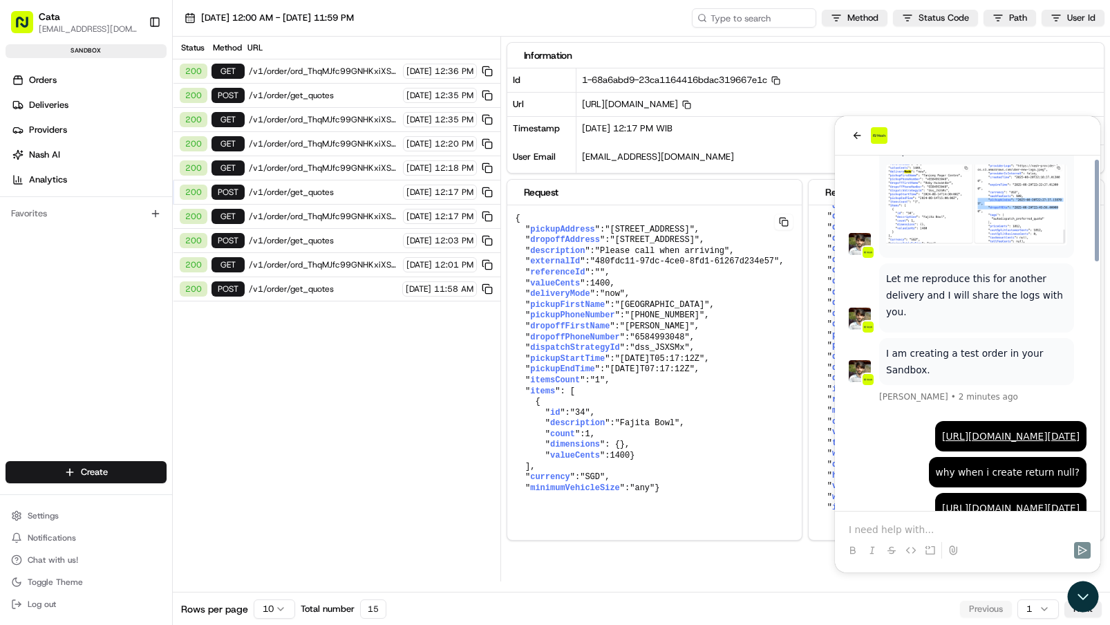
scroll to position [713, 0]
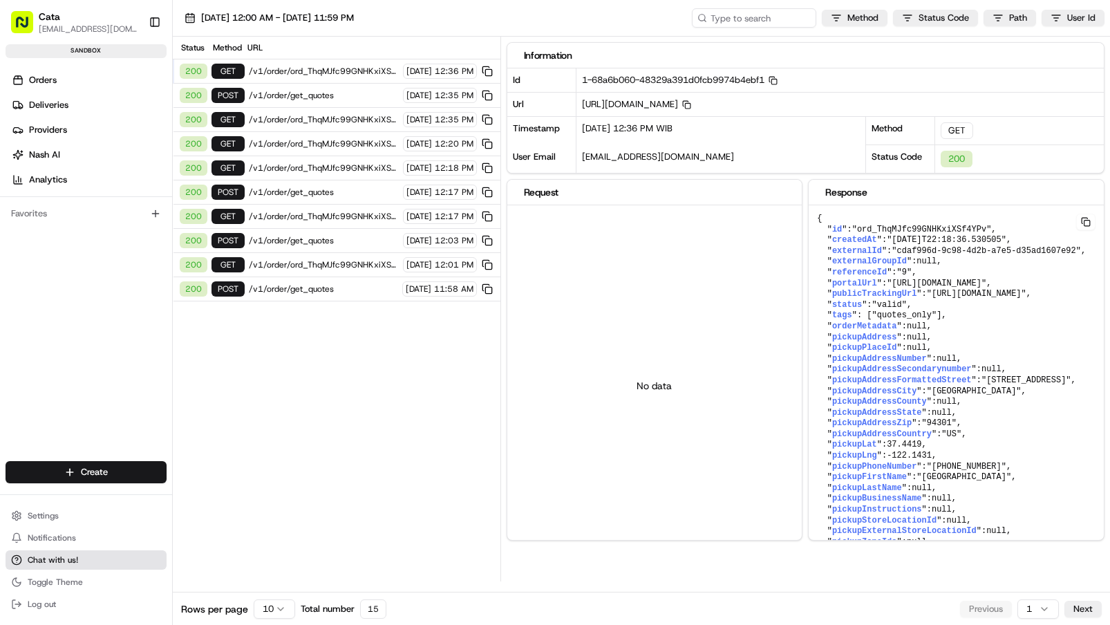
click at [82, 560] on button "Chat with us!" at bounding box center [86, 559] width 161 height 19
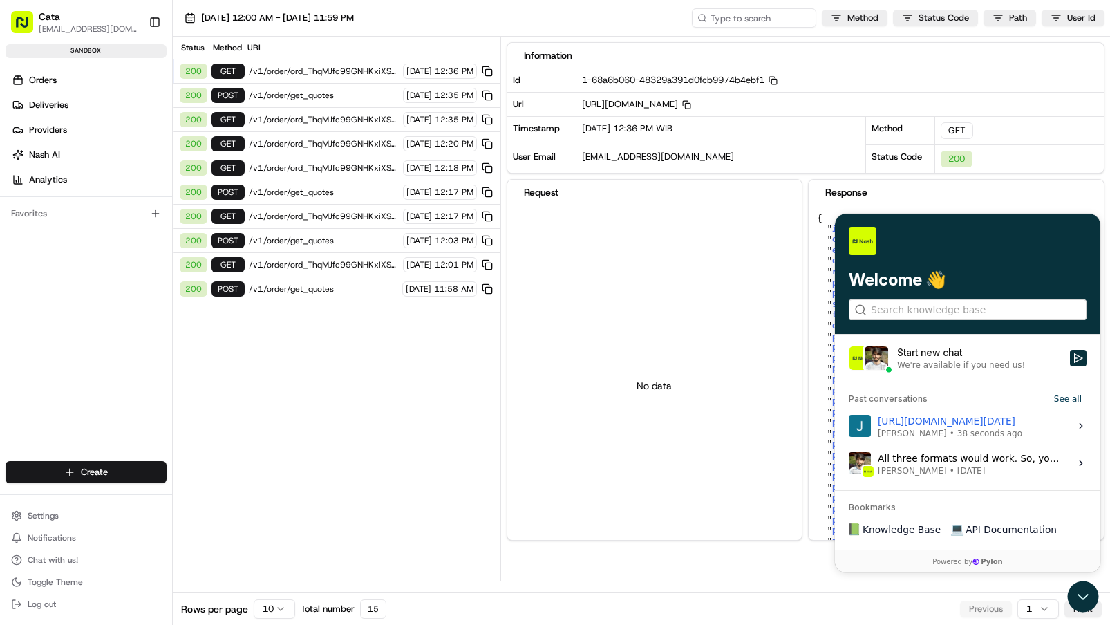
click at [973, 435] on span "38 seconds ago" at bounding box center [990, 433] width 65 height 11
click at [849, 427] on button "View issue" at bounding box center [848, 426] width 1 height 1
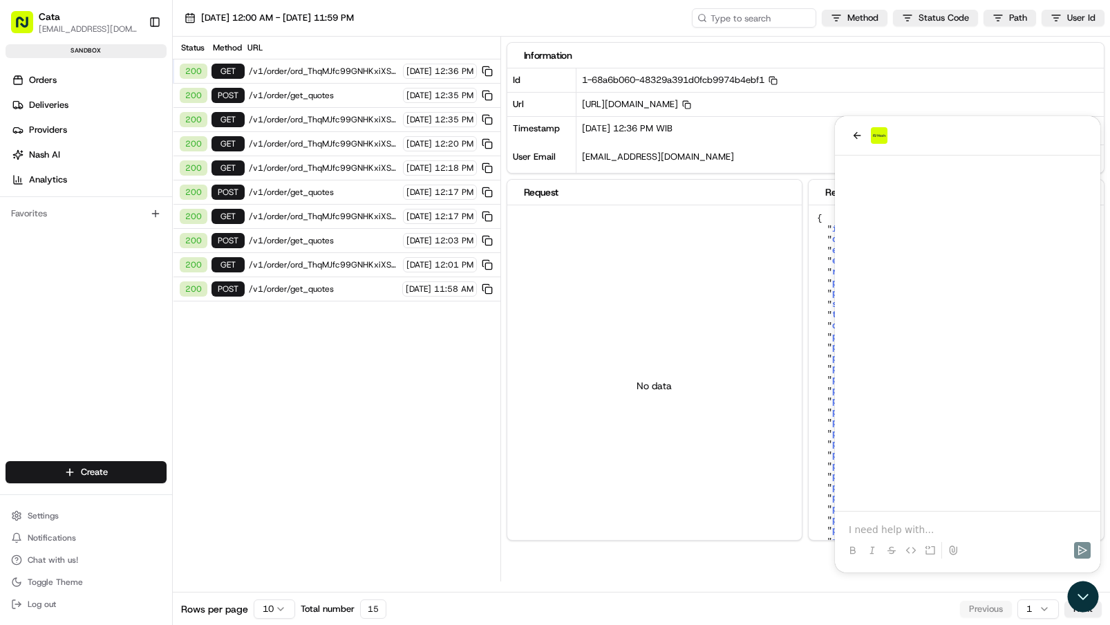
scroll to position [861, 0]
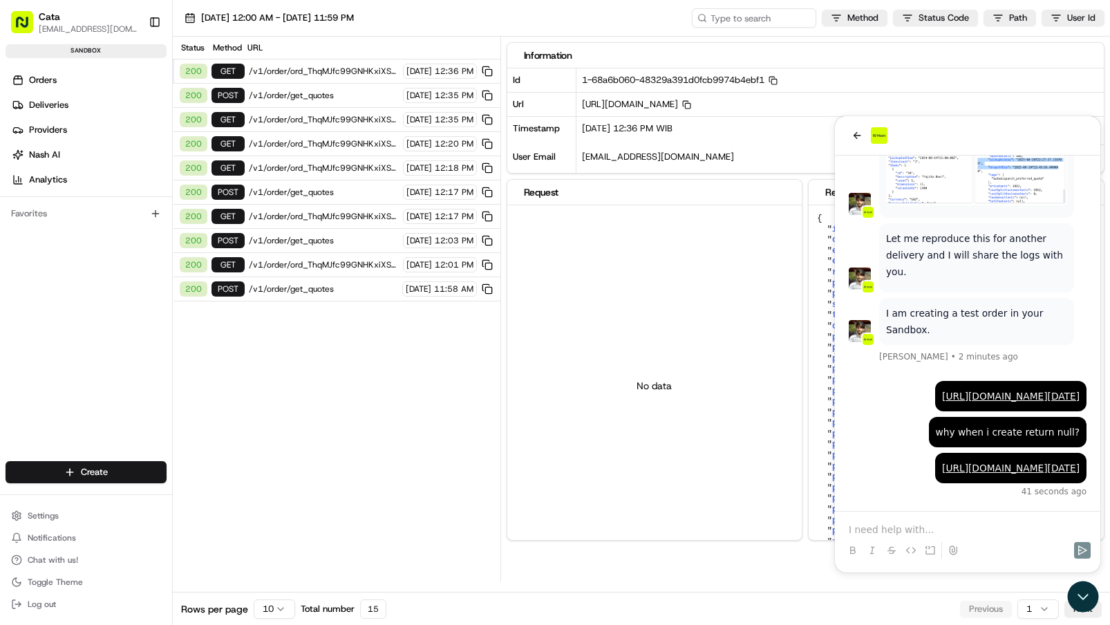
click at [288, 93] on span "/v1/order/get_quotes" at bounding box center [324, 95] width 150 height 11
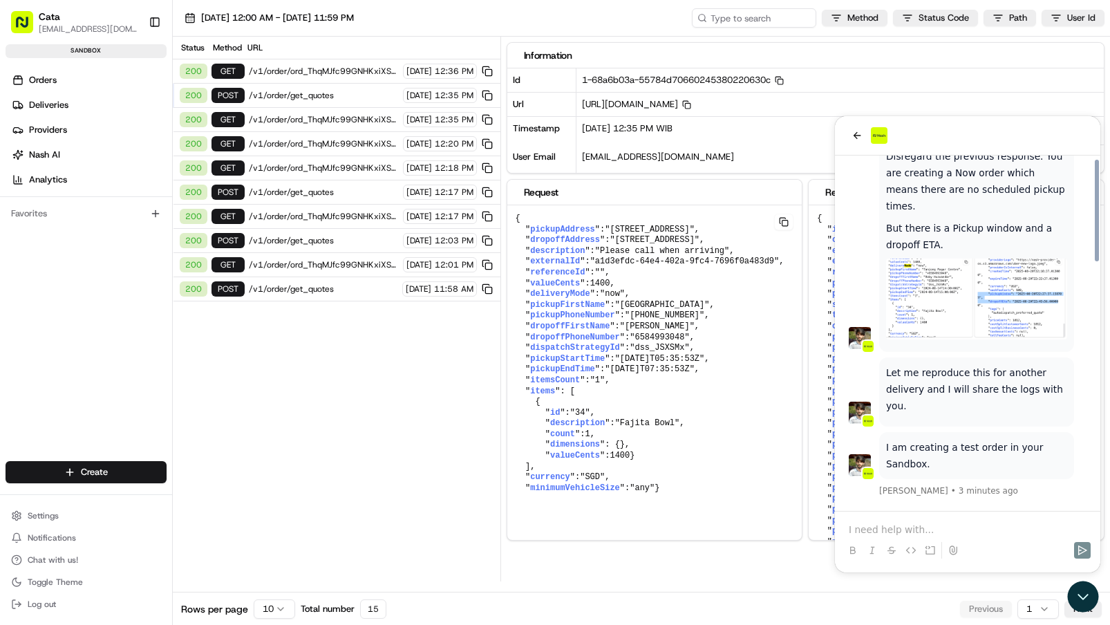
scroll to position [643, 0]
click at [917, 319] on img at bounding box center [976, 301] width 181 height 81
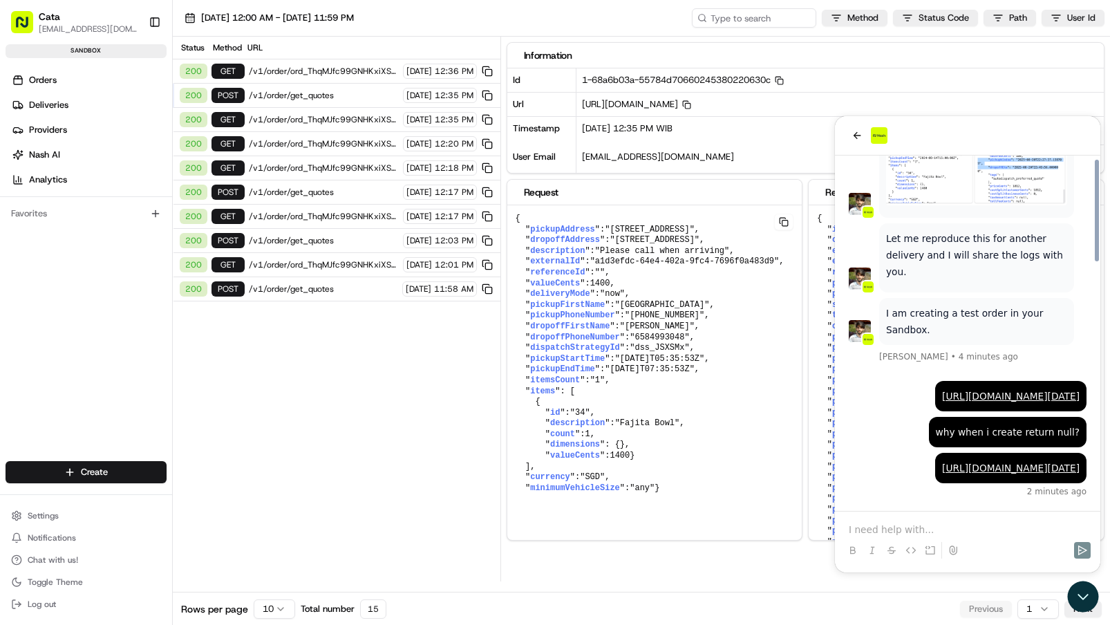
scroll to position [861, 0]
click at [752, 406] on pre "{ " pickupAddress ": "1 Wallich St, Singapore 078881" , " dropoffAddress ": "21…" at bounding box center [654, 353] width 295 height 297
click at [1085, 604] on icon "Open customer support" at bounding box center [1083, 596] width 35 height 35
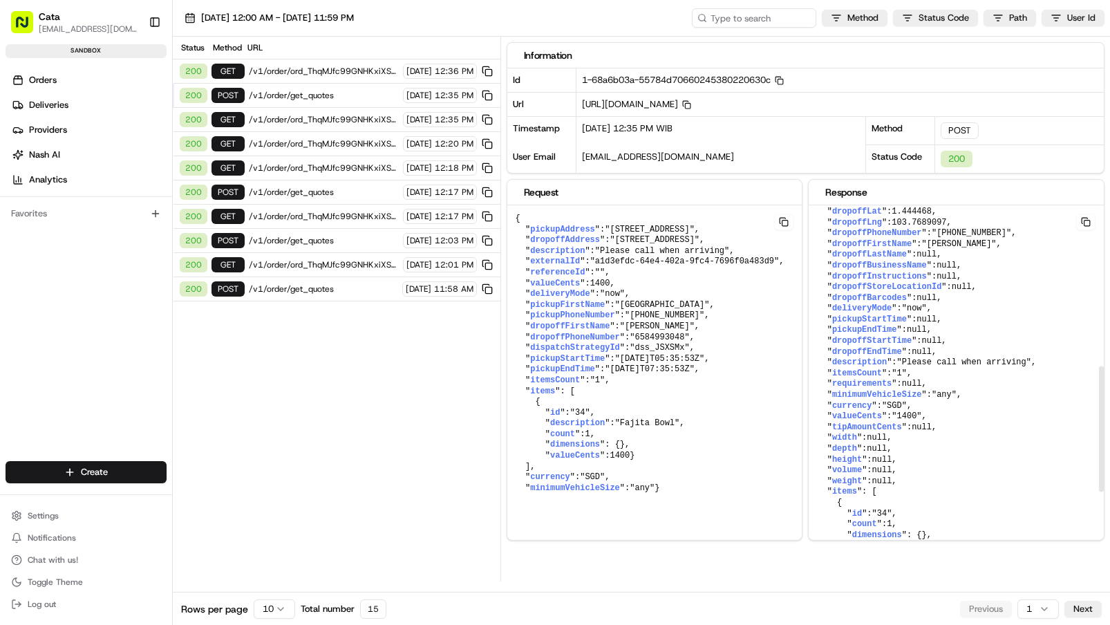
scroll to position [472, 0]
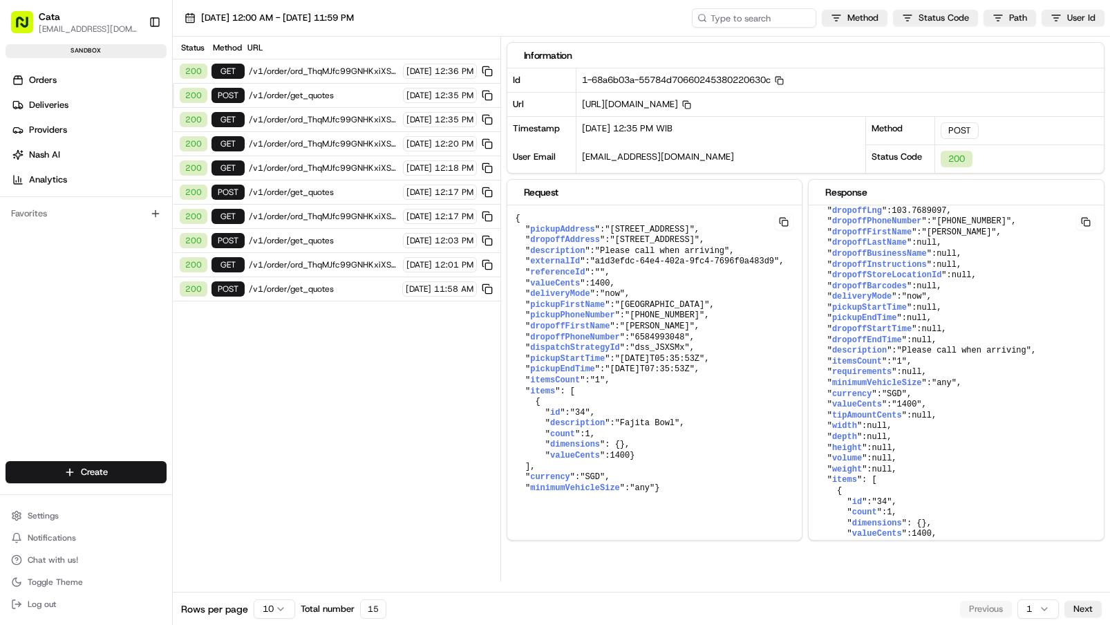
click at [557, 364] on span "pickupStartTime" at bounding box center [567, 359] width 75 height 10
copy span "pickupStartTime"
click at [944, 355] on span ""Please call when arriving"" at bounding box center [964, 351] width 134 height 10
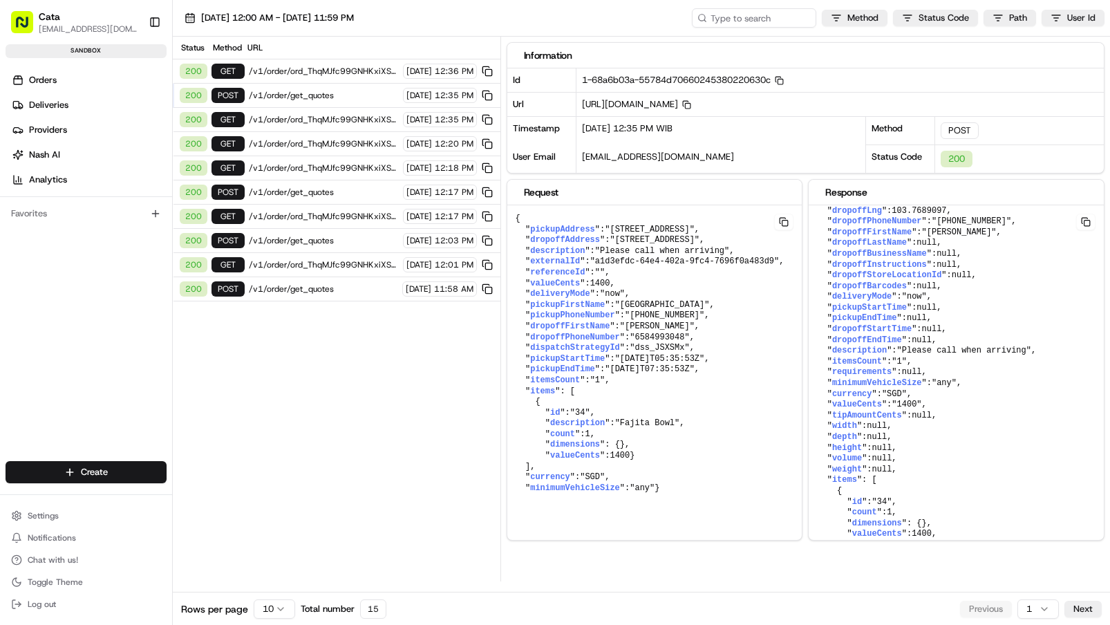
click at [310, 97] on span "/v1/order/get_quotes" at bounding box center [324, 95] width 150 height 11
drag, startPoint x: 246, startPoint y: 97, endPoint x: 350, endPoint y: 93, distance: 103.8
click at [350, 93] on div "200 POST /v1/order/get_quotes 08/21/2025 12:35 PM" at bounding box center [337, 96] width 328 height 24
click at [96, 560] on button "Chat with us!" at bounding box center [86, 559] width 161 height 19
click at [77, 568] on button "Chat with us!" at bounding box center [86, 559] width 161 height 19
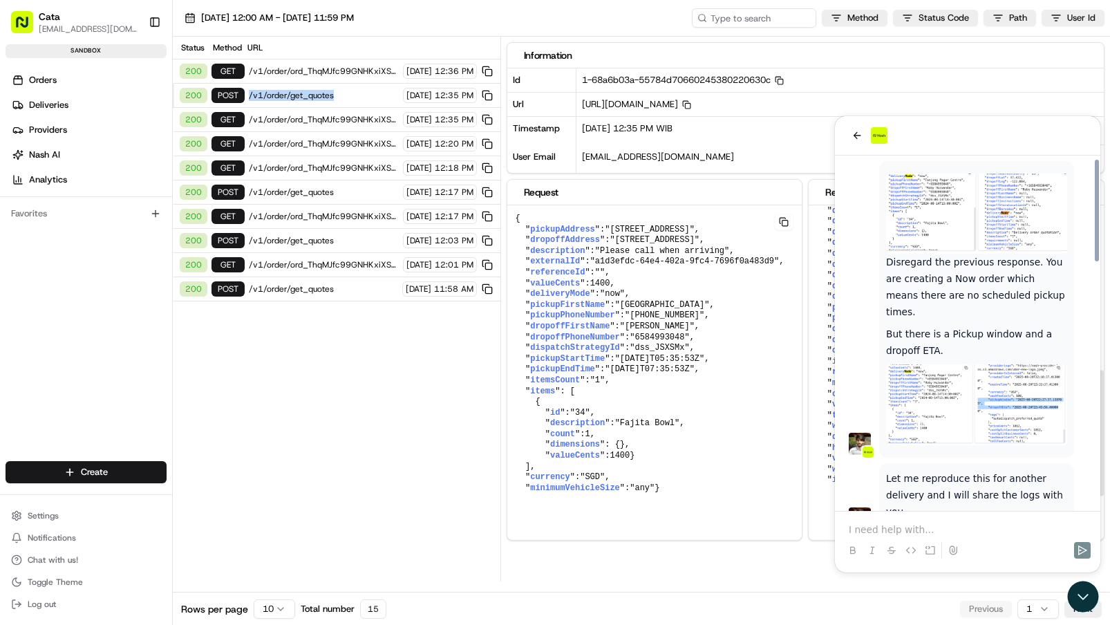
scroll to position [861, 0]
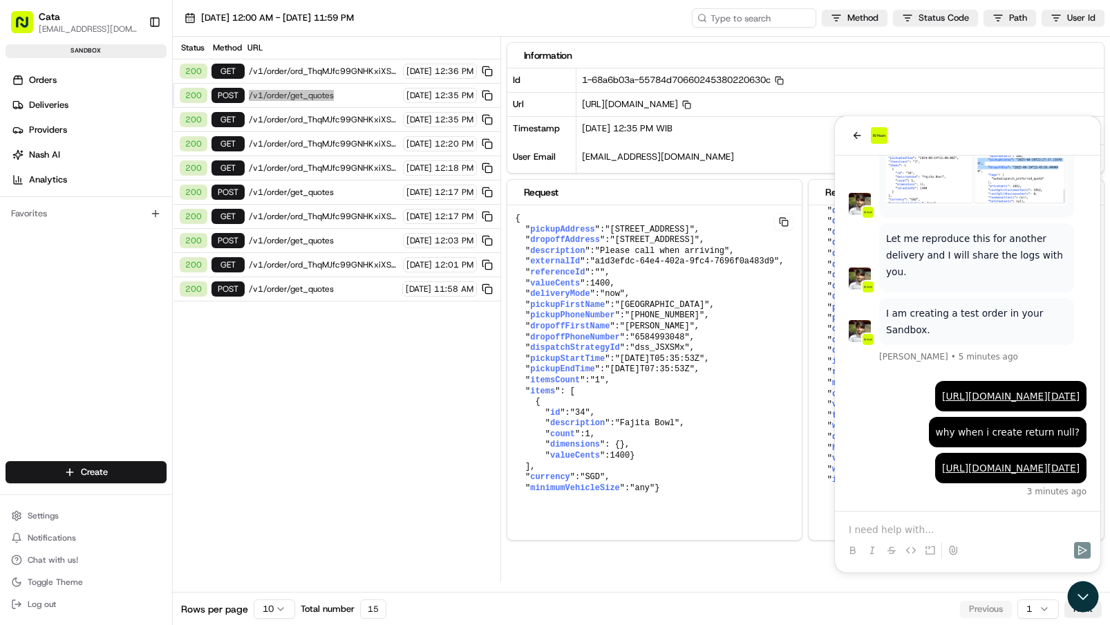
click at [934, 520] on div at bounding box center [968, 538] width 254 height 53
click at [911, 530] on p at bounding box center [968, 530] width 238 height 14
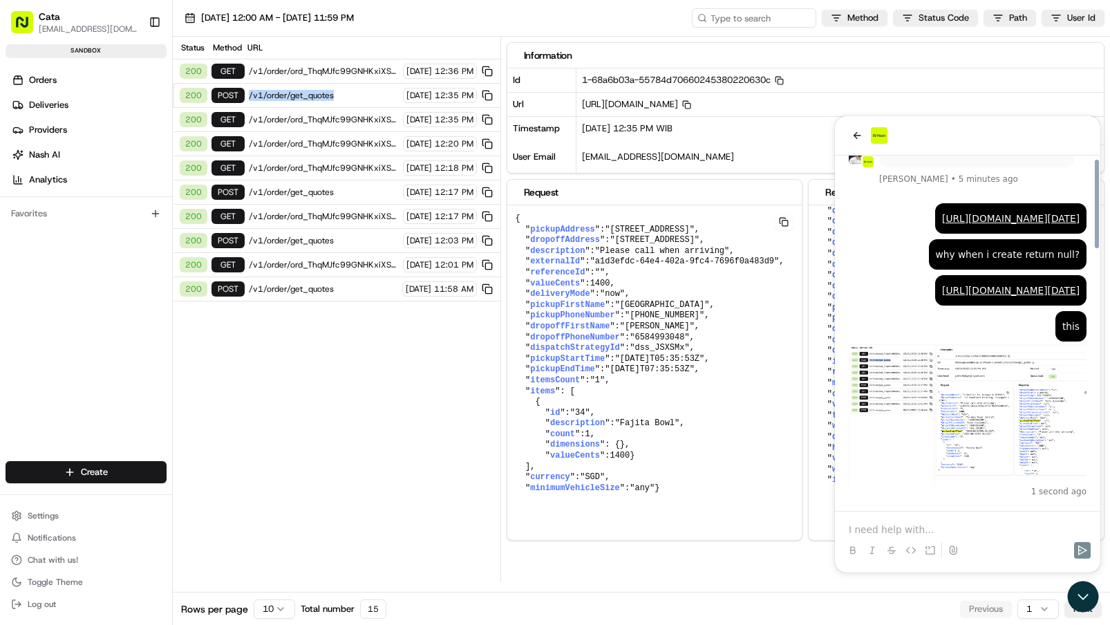
scroll to position [1040, 0]
click at [864, 532] on p at bounding box center [968, 530] width 238 height 14
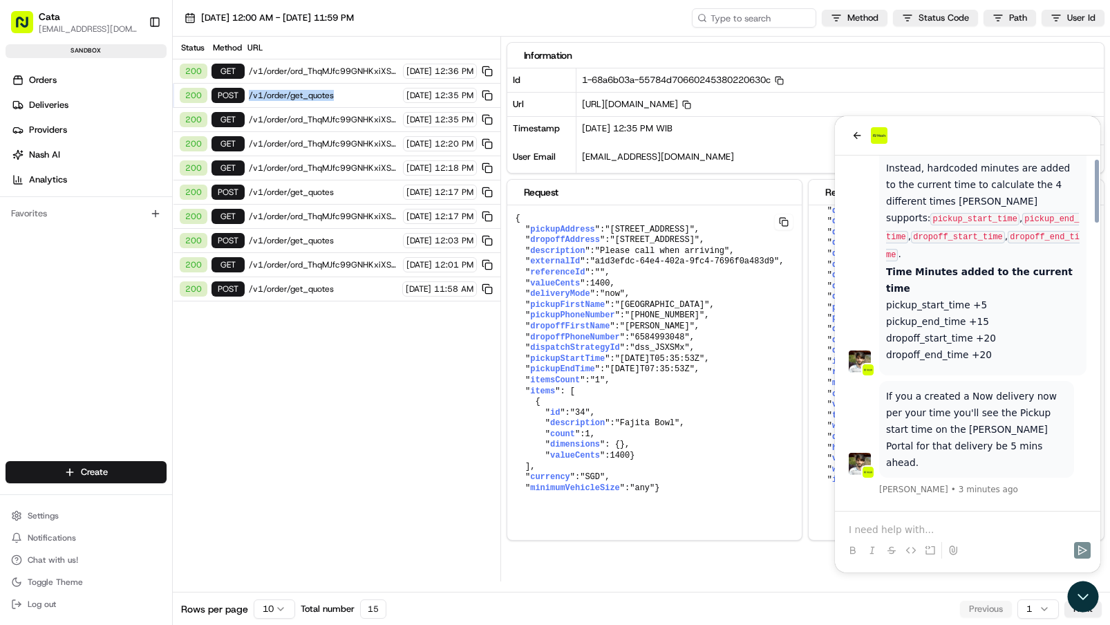
scroll to position [1612, 0]
click at [882, 525] on p at bounding box center [968, 530] width 238 height 14
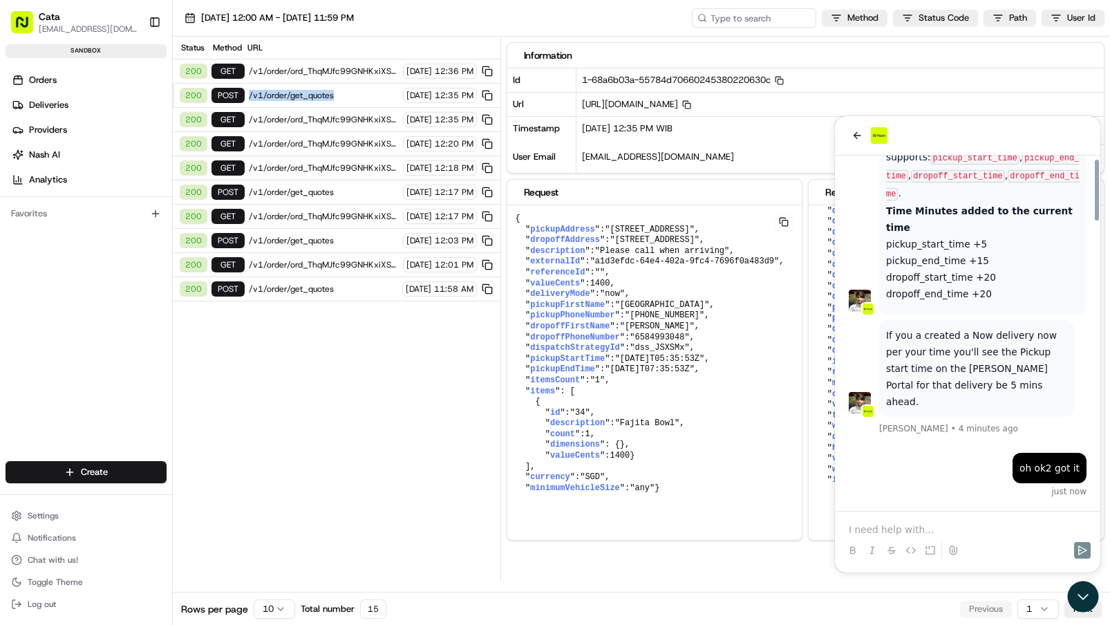
scroll to position [1672, 0]
click at [877, 528] on p at bounding box center [968, 530] width 238 height 14
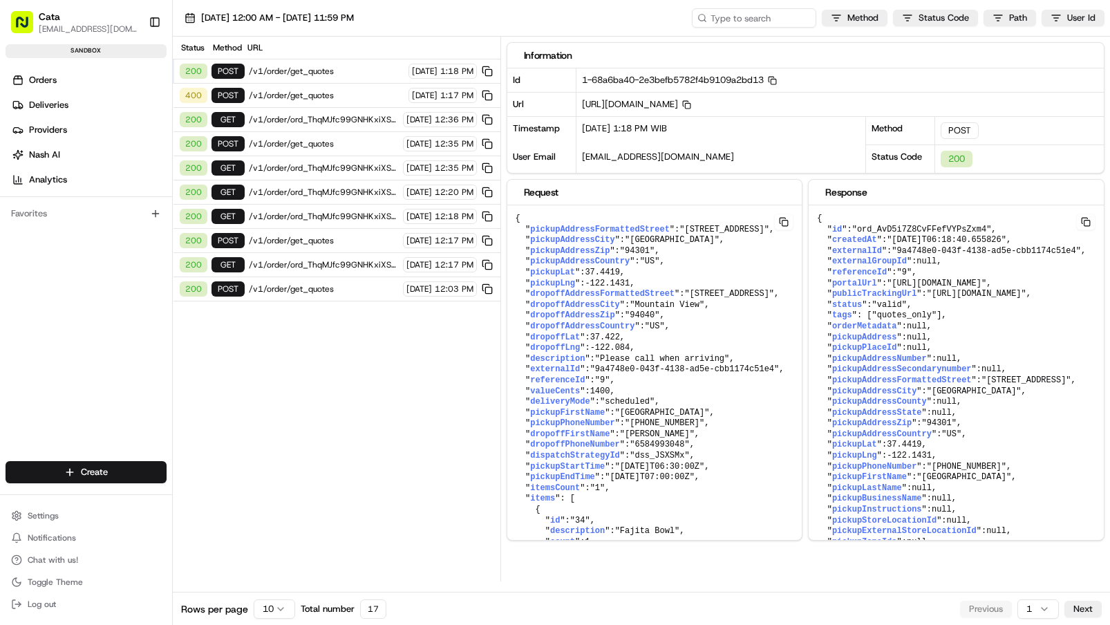
click at [322, 70] on span "/v1/order/get_quotes" at bounding box center [327, 71] width 156 height 11
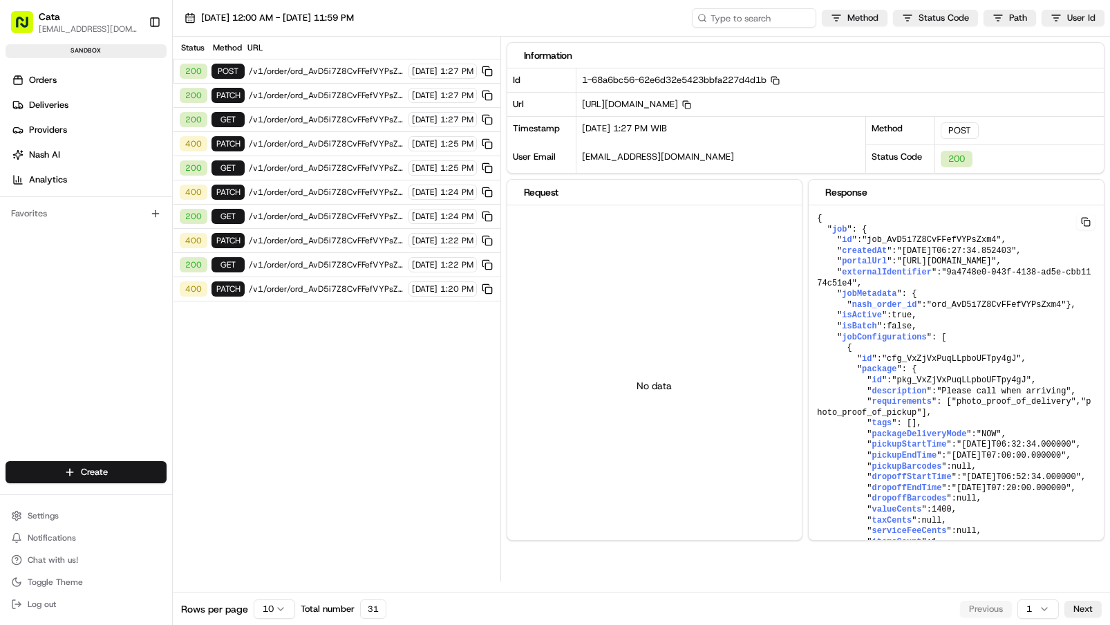
click at [337, 91] on span "/v1/order/ord_AvD5i7Z8CvFFefVYPsZxm4" at bounding box center [327, 95] width 156 height 11
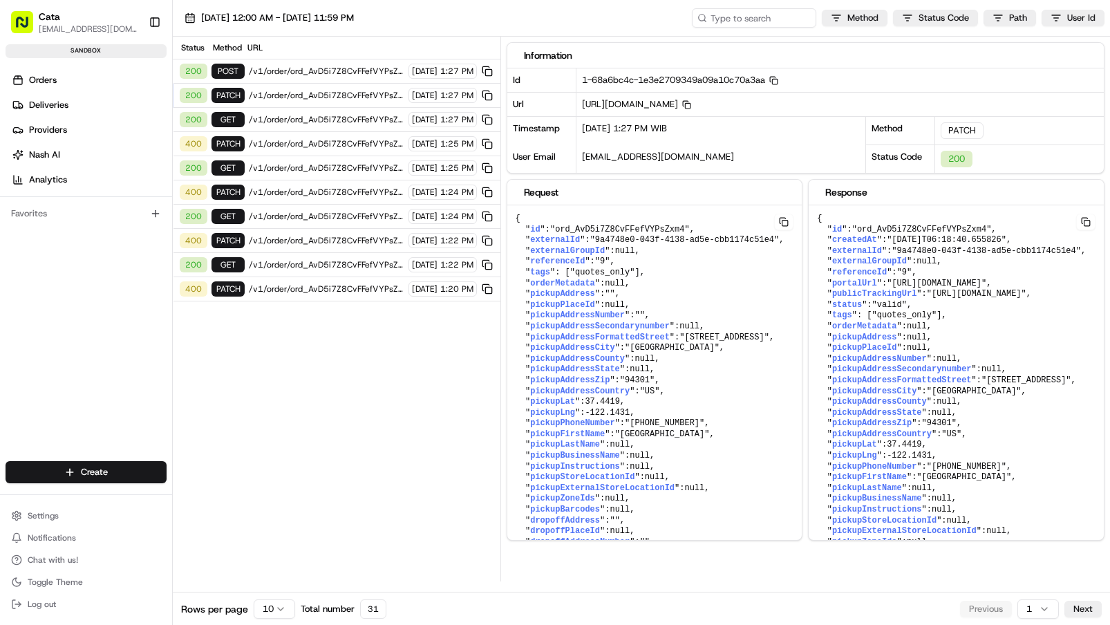
click at [342, 73] on span "/v1/order/ord_AvD5i7Z8CvFFefVYPsZxm4/autodispatch" at bounding box center [327, 71] width 156 height 11
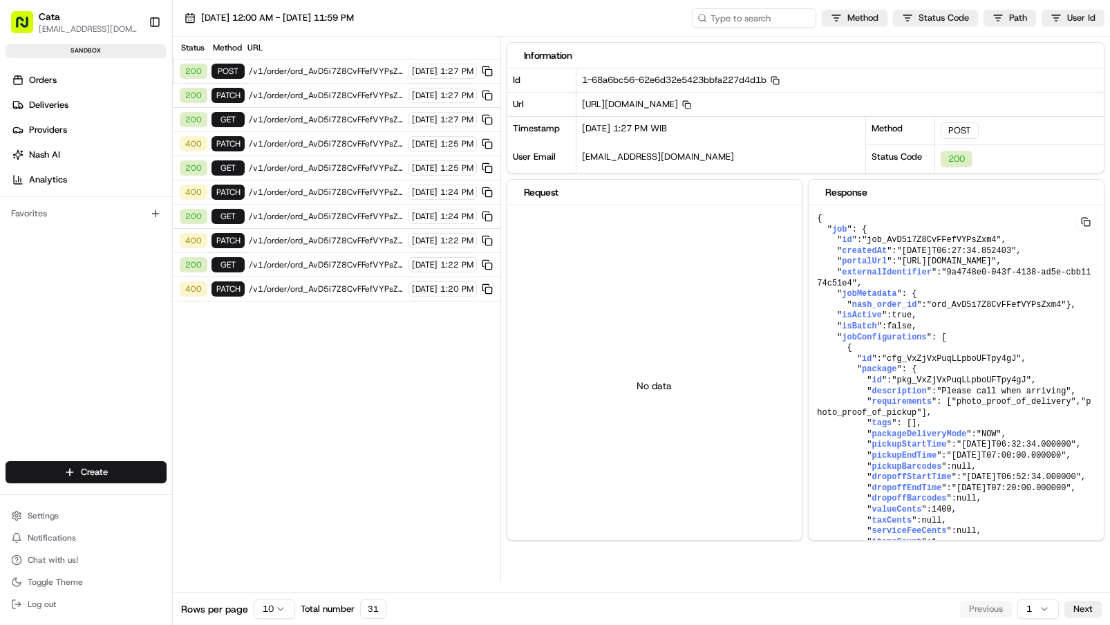
click at [330, 91] on span "/v1/order/ord_AvD5i7Z8CvFFefVYPsZxm4" at bounding box center [327, 95] width 156 height 11
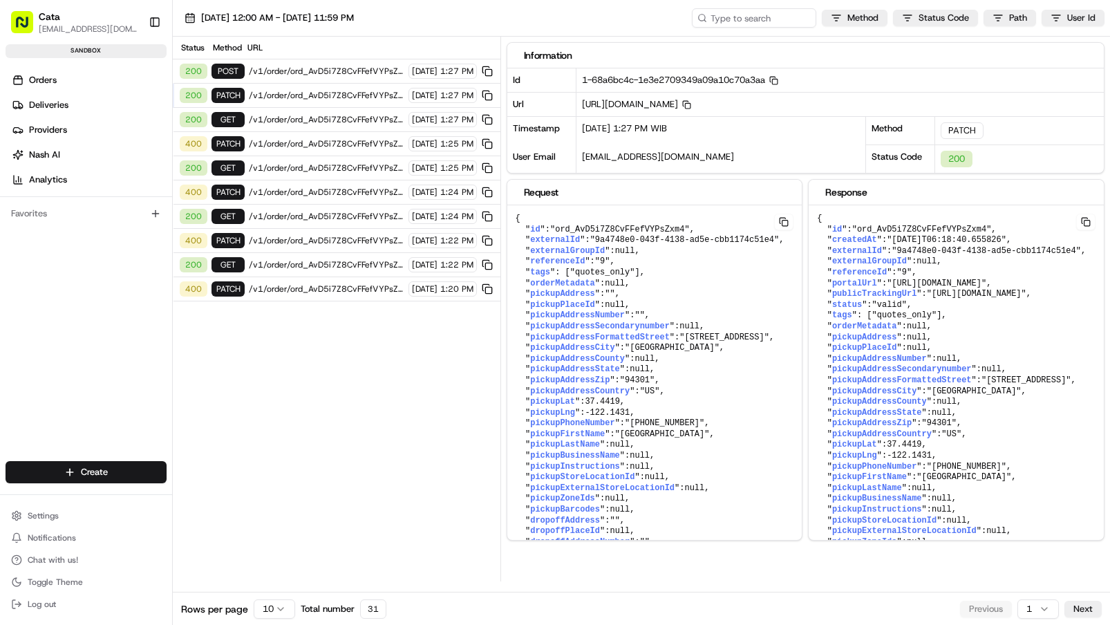
click at [341, 74] on span "/v1/order/ord_AvD5i7Z8CvFFefVYPsZxm4/autodispatch" at bounding box center [327, 71] width 156 height 11
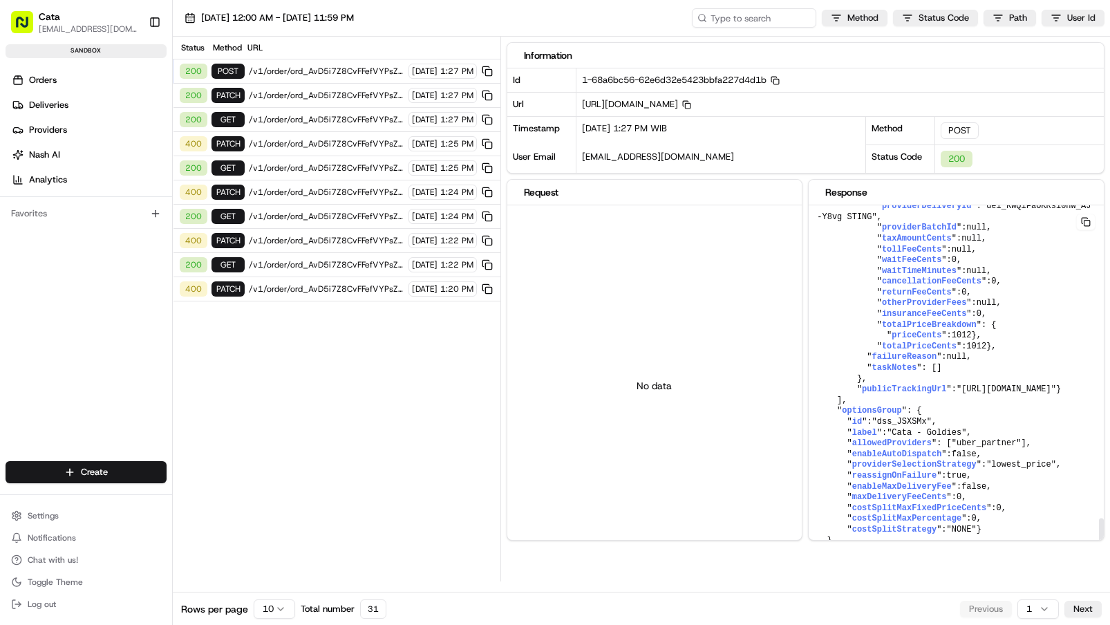
scroll to position [3559, 0]
click at [88, 561] on button "Chat with us!" at bounding box center [86, 559] width 161 height 19
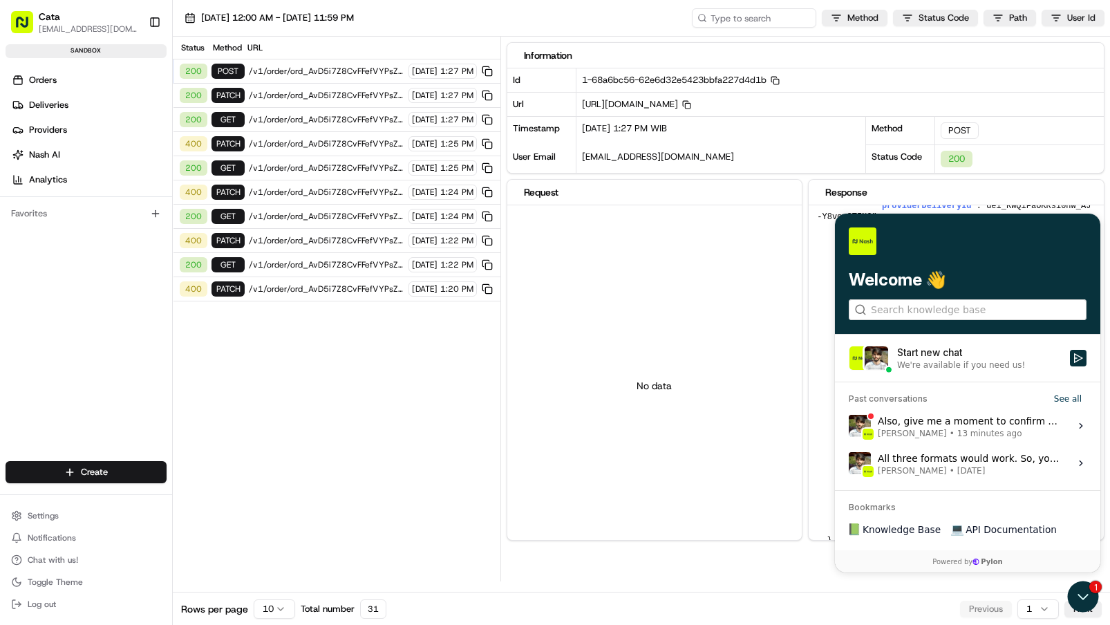
click at [966, 434] on span "13 minutes ago" at bounding box center [990, 433] width 65 height 11
click at [849, 427] on button "View issue" at bounding box center [848, 426] width 1 height 1
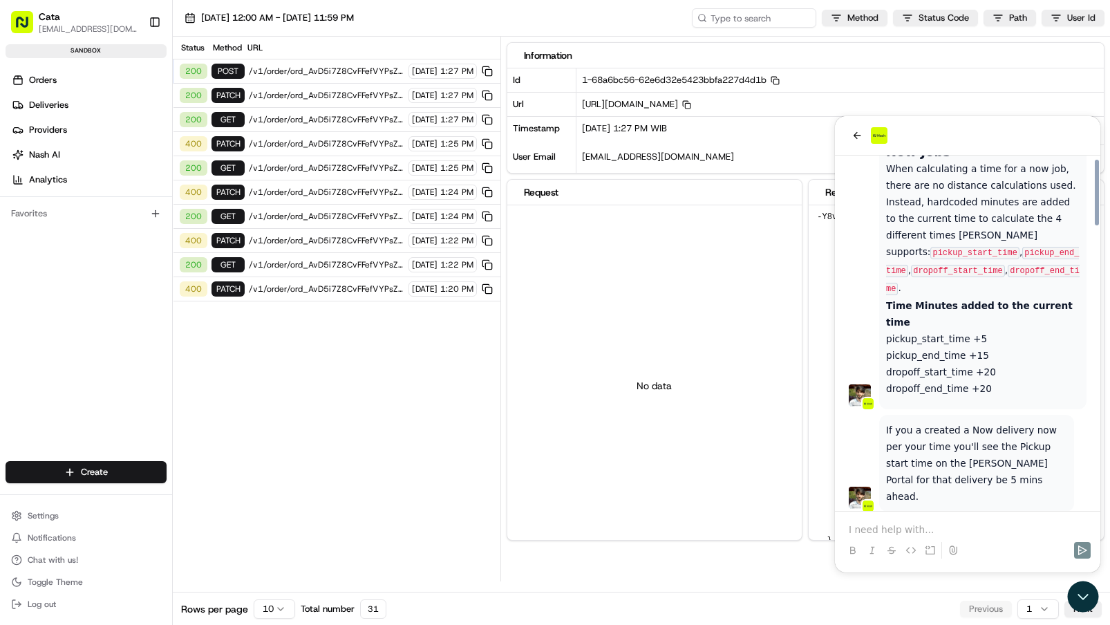
scroll to position [1816, 0]
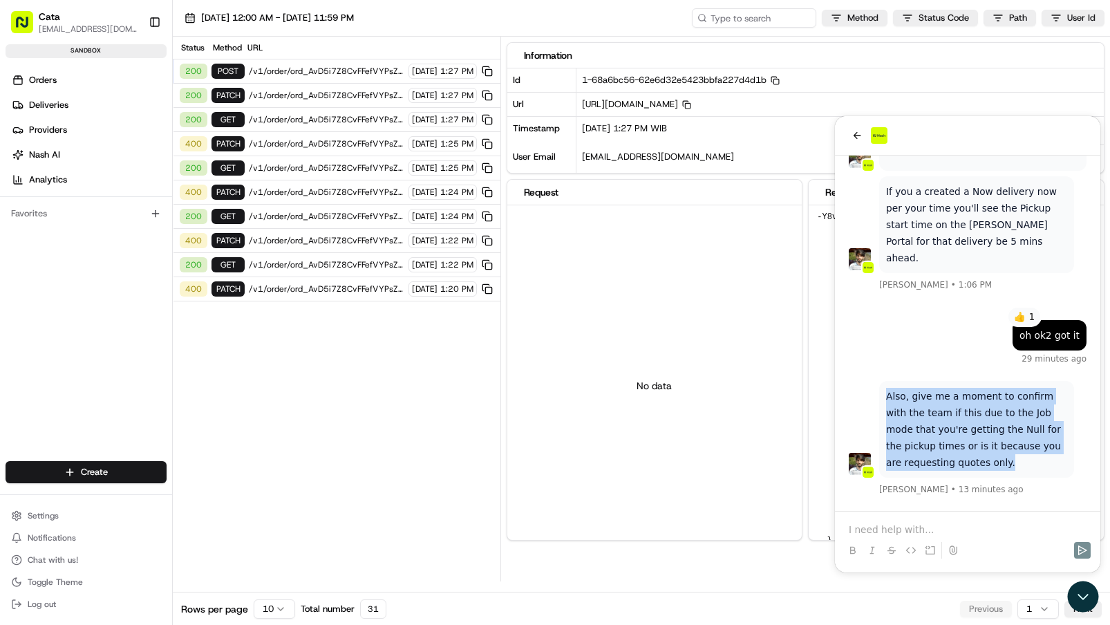
copy p "Also, give me a moment to confirm with the team if this due to the Job mode tha…"
drag, startPoint x: 955, startPoint y: 460, endPoint x: 864, endPoint y: 384, distance: 118.8
click at [864, 384] on div "Also, give me a moment to confirm with the team if this due to the Job mode tha…" at bounding box center [968, 439] width 238 height 116
click at [885, 533] on p at bounding box center [968, 530] width 238 height 14
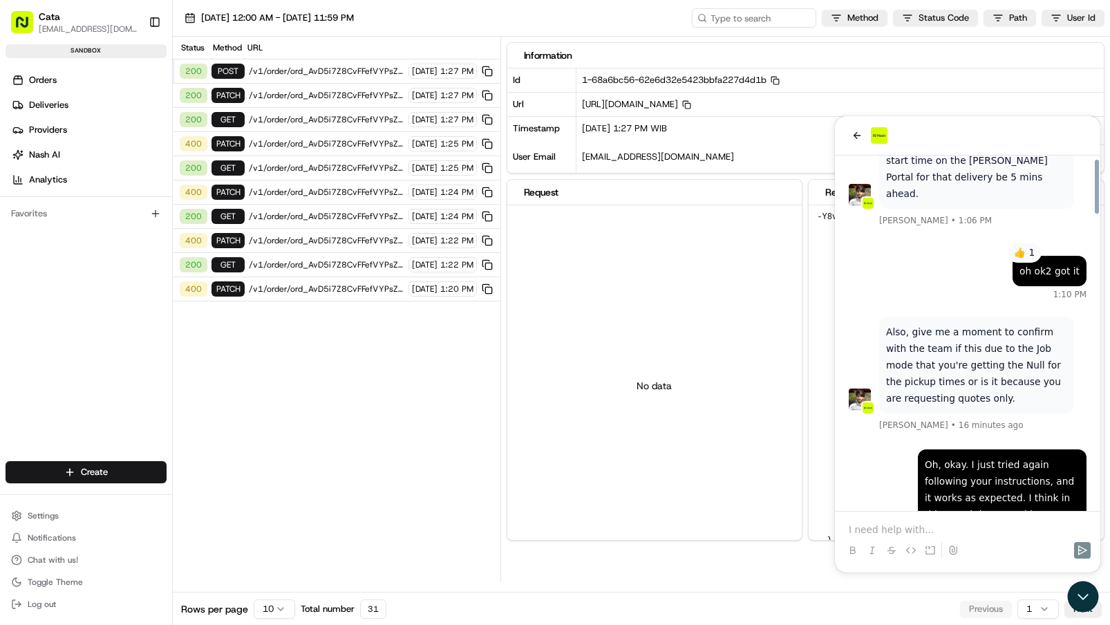
scroll to position [1943, 0]
